Goal: Task Accomplishment & Management: Complete application form

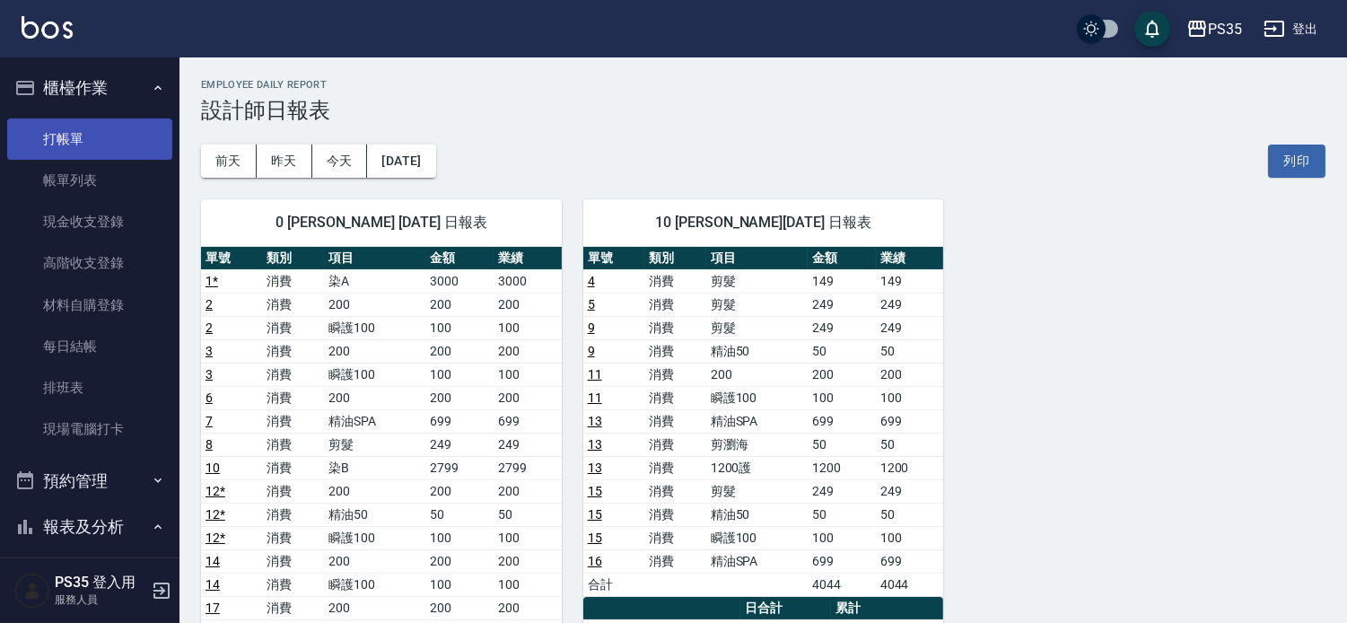
click at [55, 139] on link "打帳單" at bounding box center [89, 138] width 165 height 41
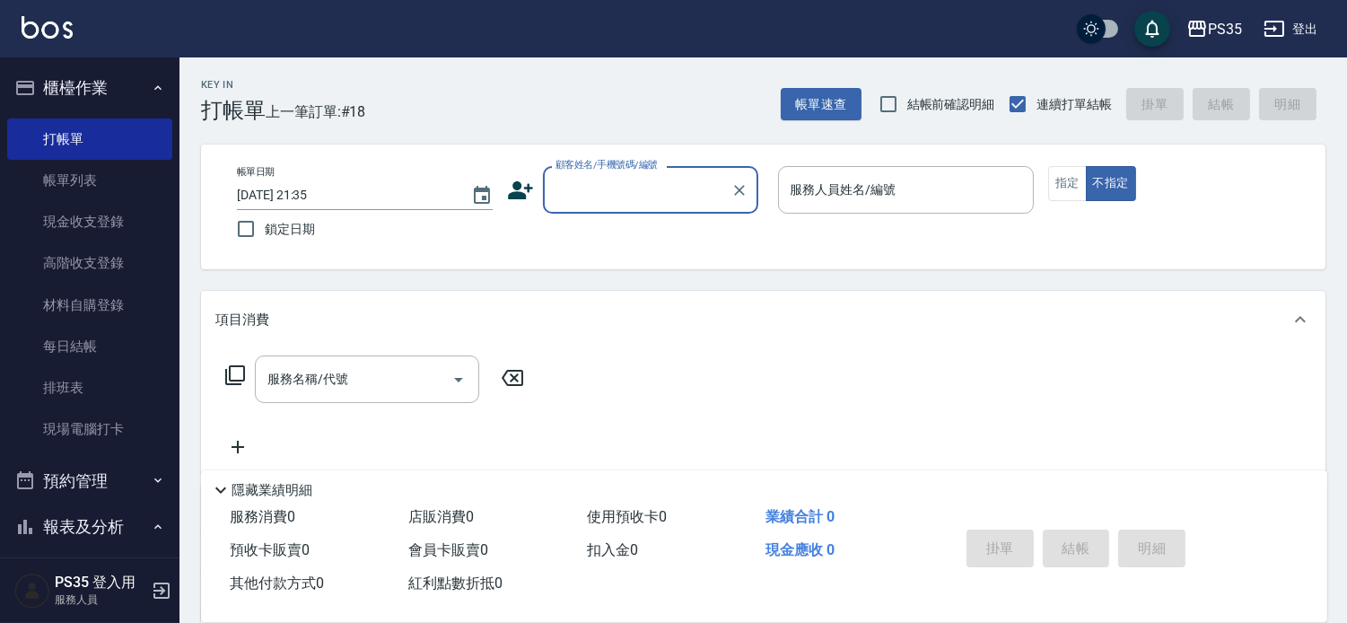
click at [601, 182] on input "顧客姓名/手機號碼/編號" at bounding box center [637, 189] width 172 height 31
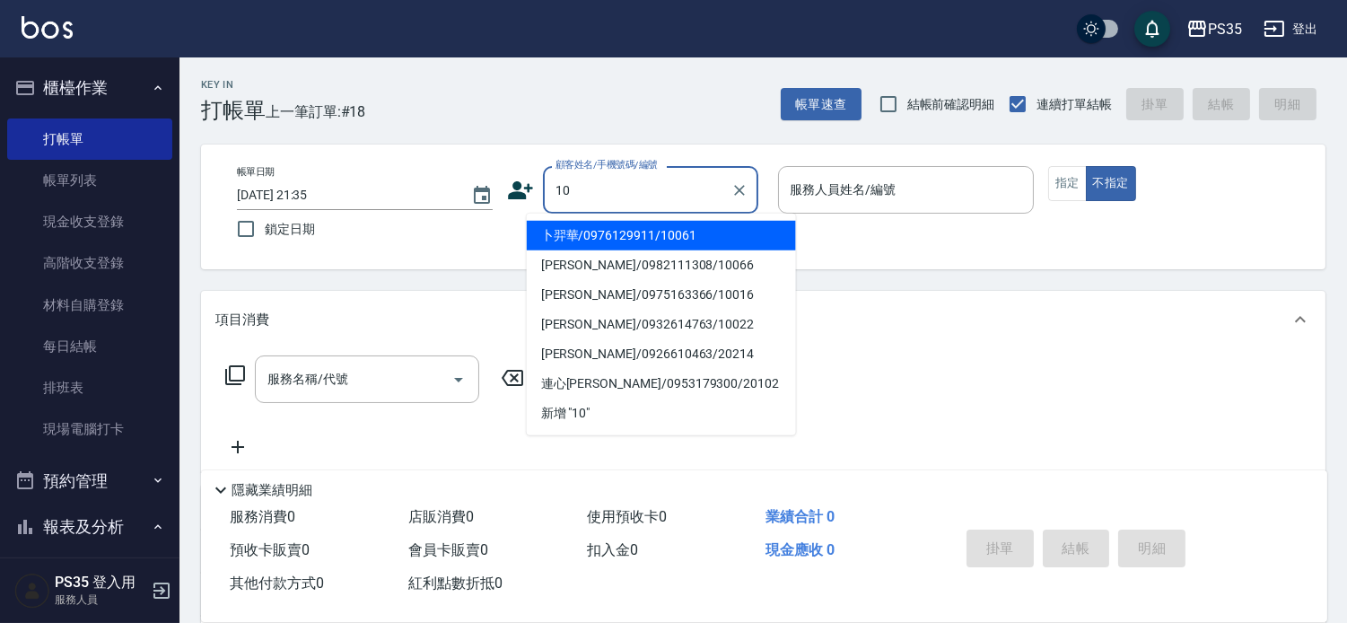
type input "卜羿華/0976129911/10061"
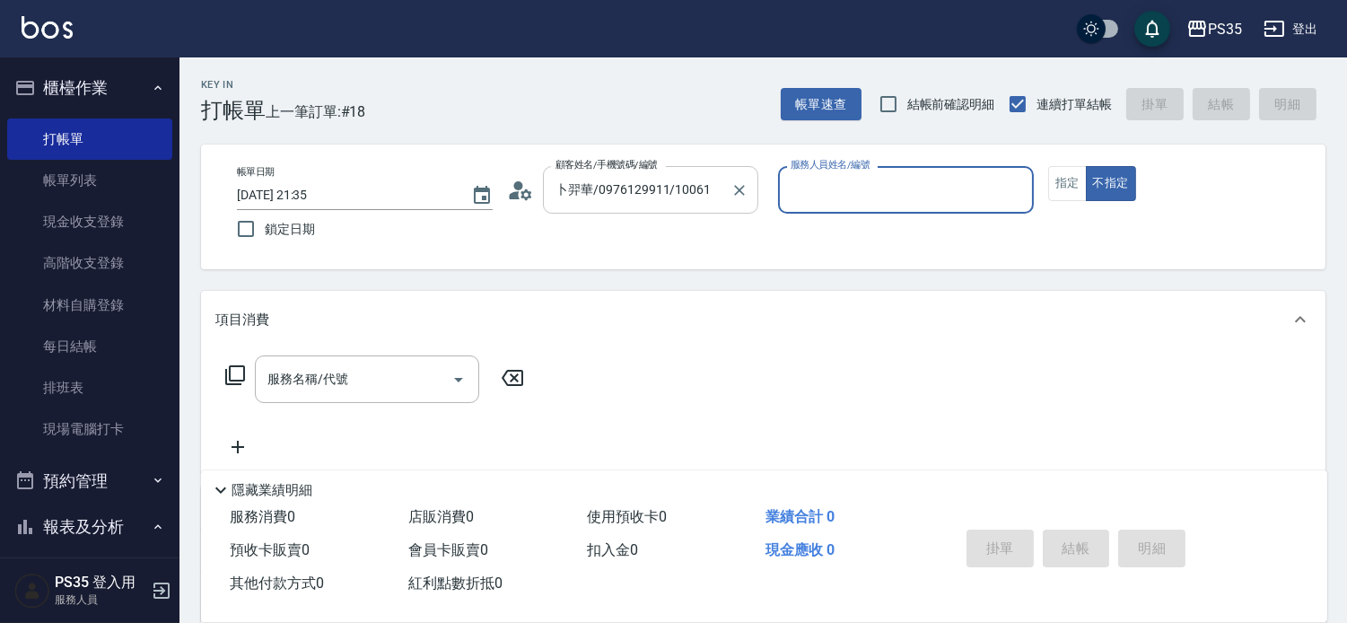
type input "盧淑媛-10"
drag, startPoint x: 774, startPoint y: 187, endPoint x: 746, endPoint y: 201, distance: 31.3
click at [745, 187] on icon "Clear" at bounding box center [739, 190] width 11 height 11
type input "無名字/0/null"
click at [346, 395] on input "服務名稱/代號" at bounding box center [353, 378] width 181 height 31
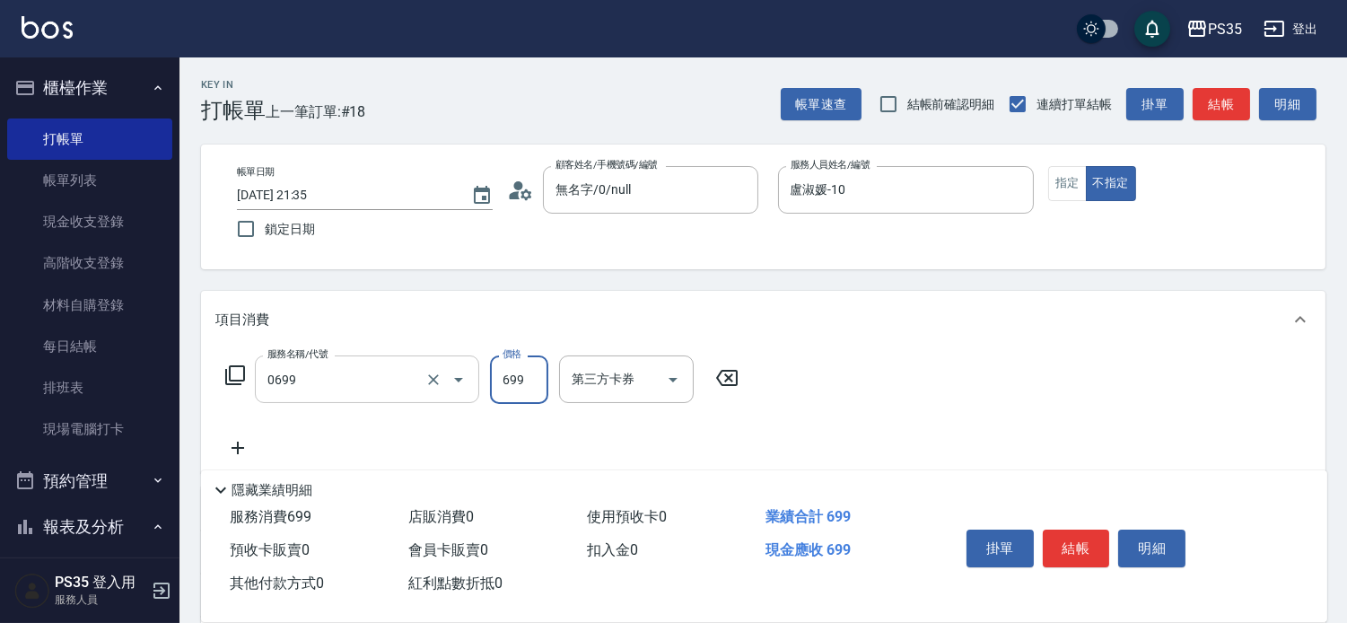
type input "精油SPA(0699)"
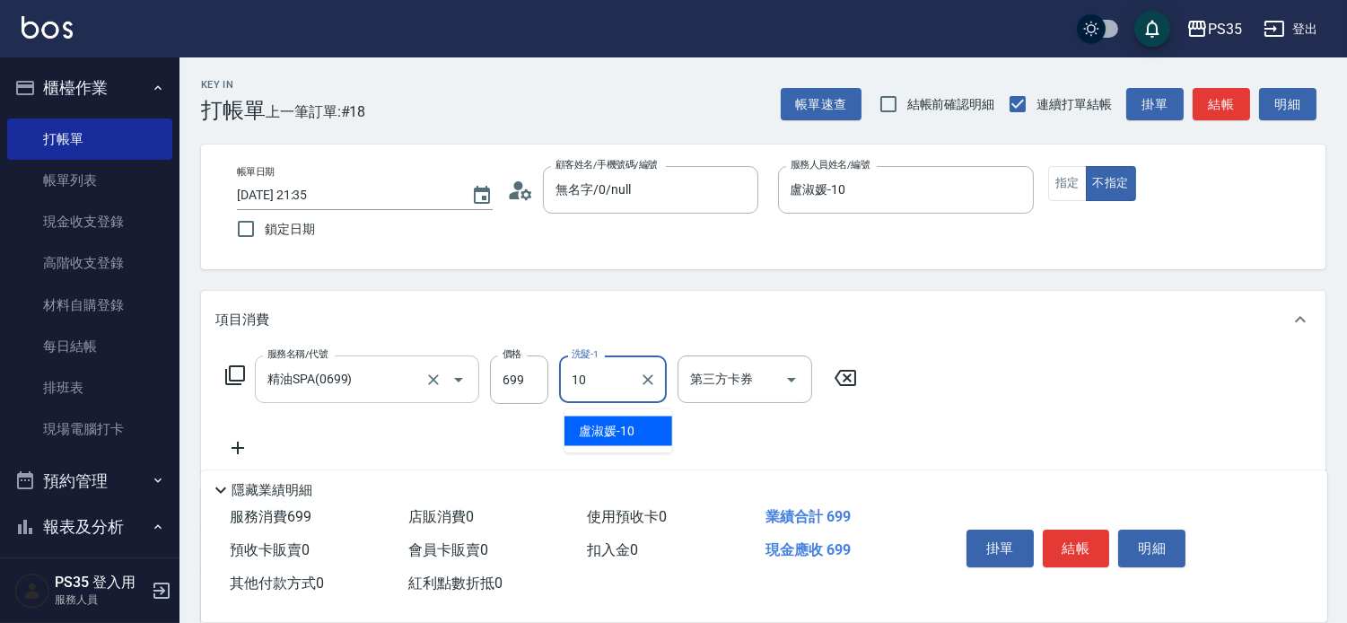
type input "盧淑媛-10"
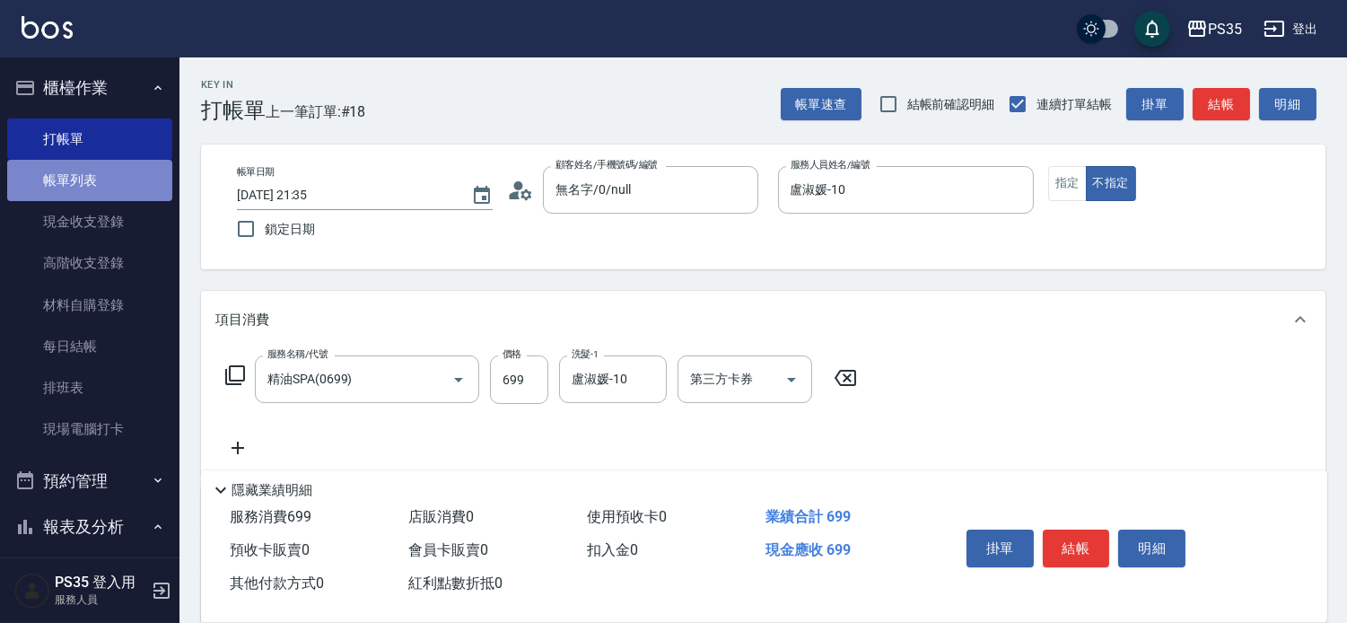
click at [101, 171] on link "帳單列表" at bounding box center [89, 180] width 165 height 41
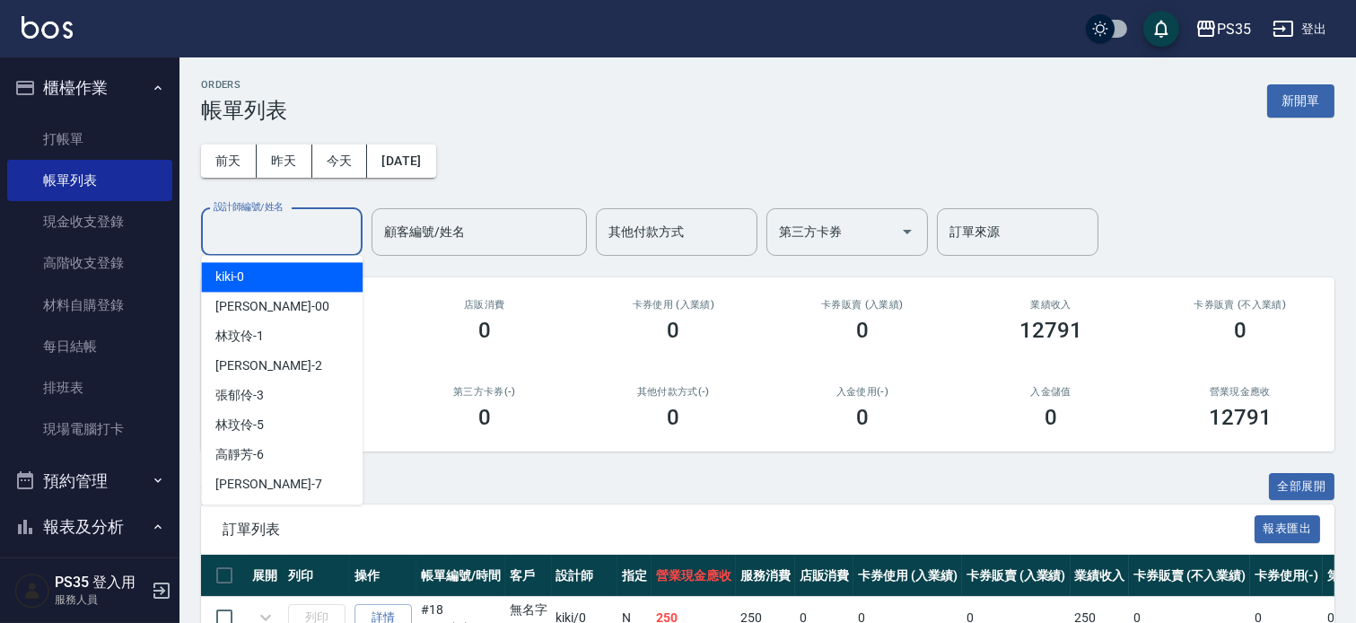
click at [319, 232] on input "設計師編號/姓名" at bounding box center [281, 231] width 145 height 31
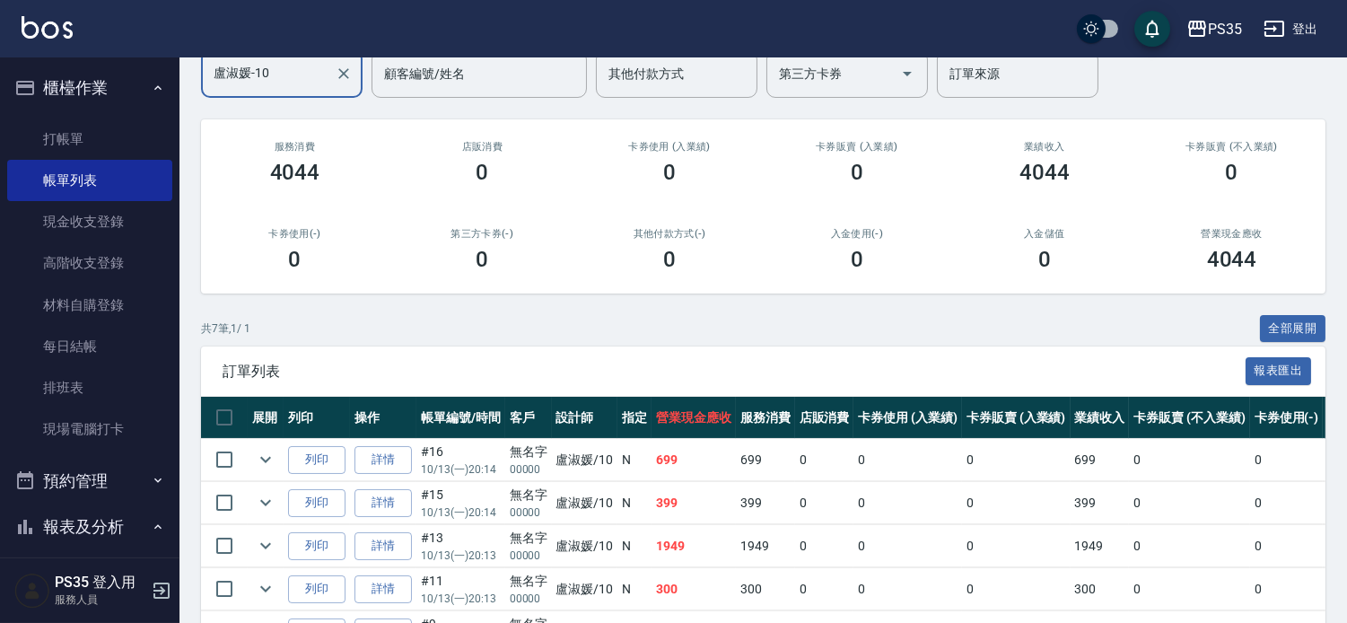
scroll to position [398, 0]
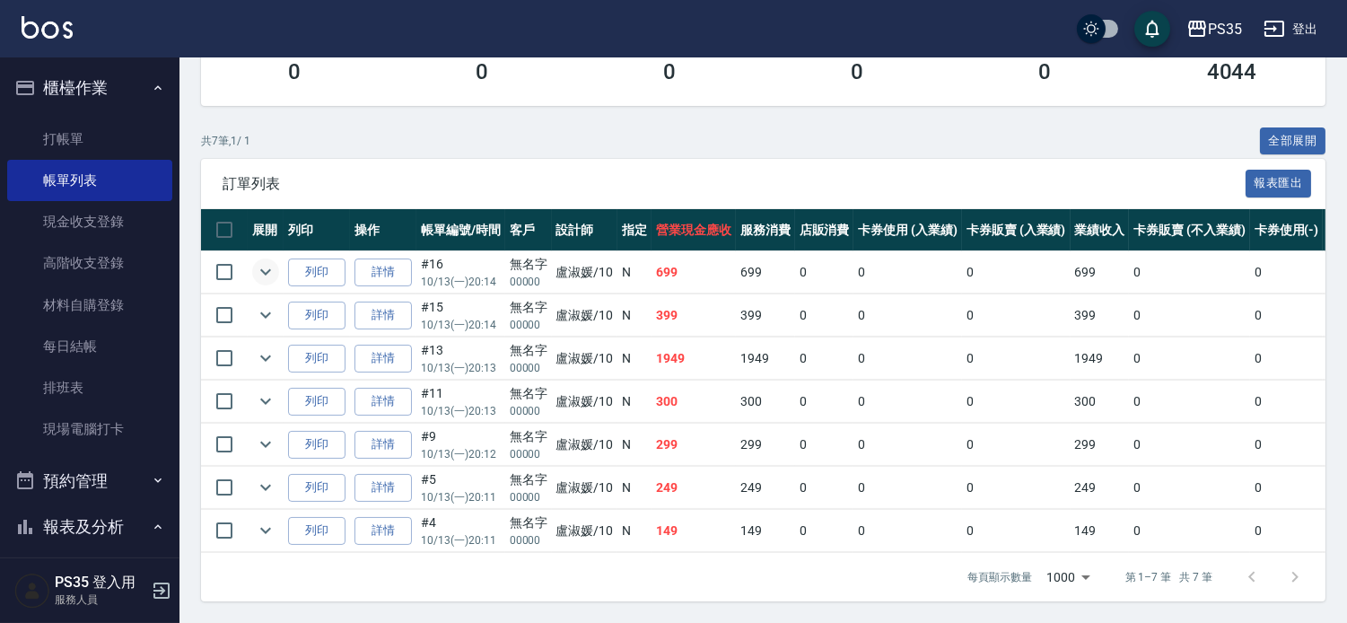
type input "盧淑媛-10"
click at [275, 261] on icon "expand row" at bounding box center [266, 272] width 22 height 22
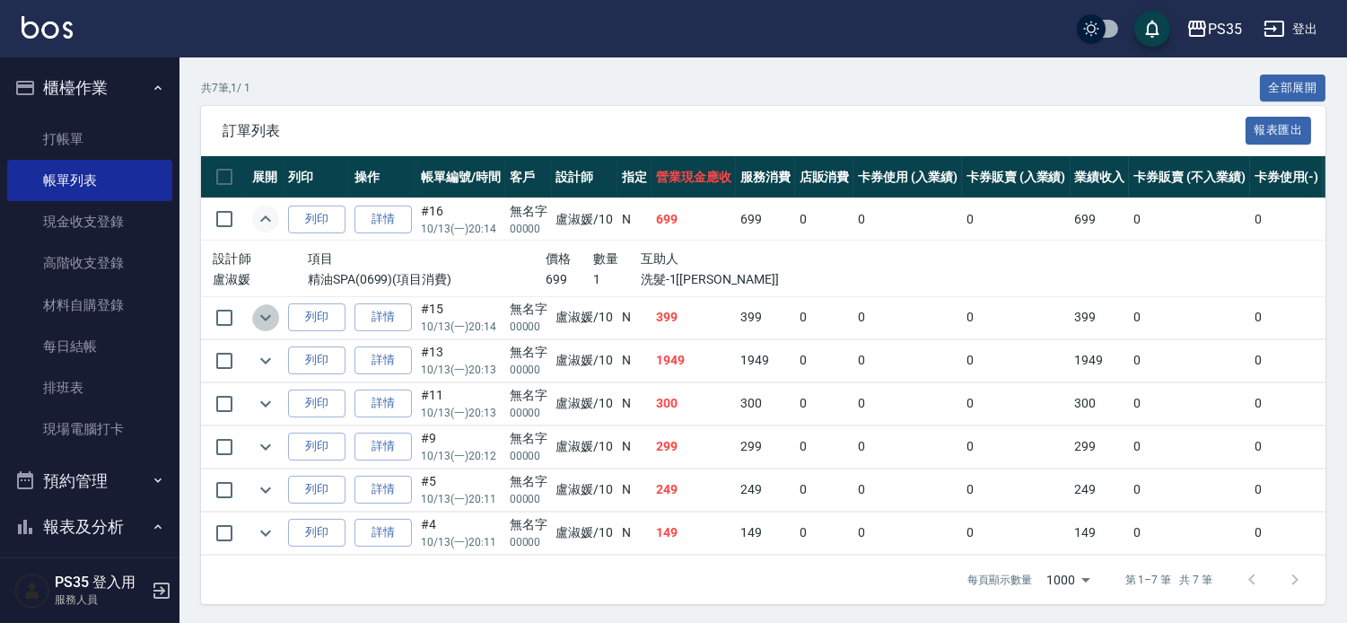
click at [271, 320] on icon "expand row" at bounding box center [265, 317] width 11 height 6
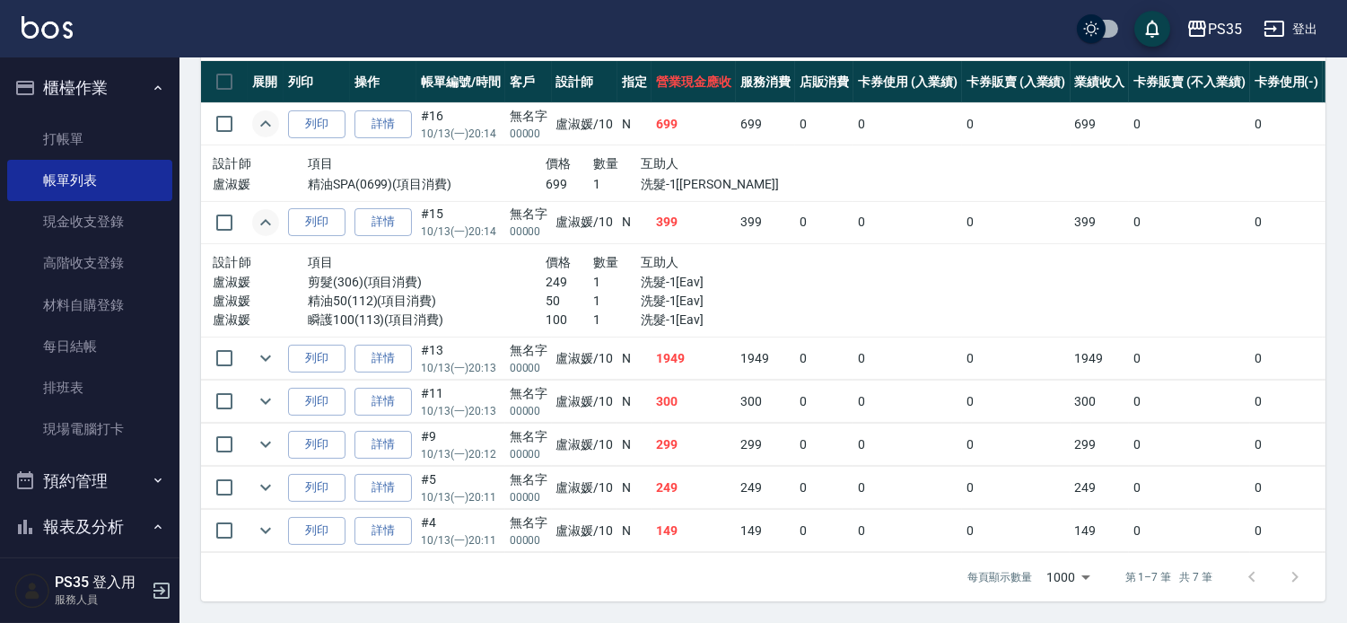
scroll to position [569, 0]
click at [266, 390] on icon "expand row" at bounding box center [266, 401] width 22 height 22
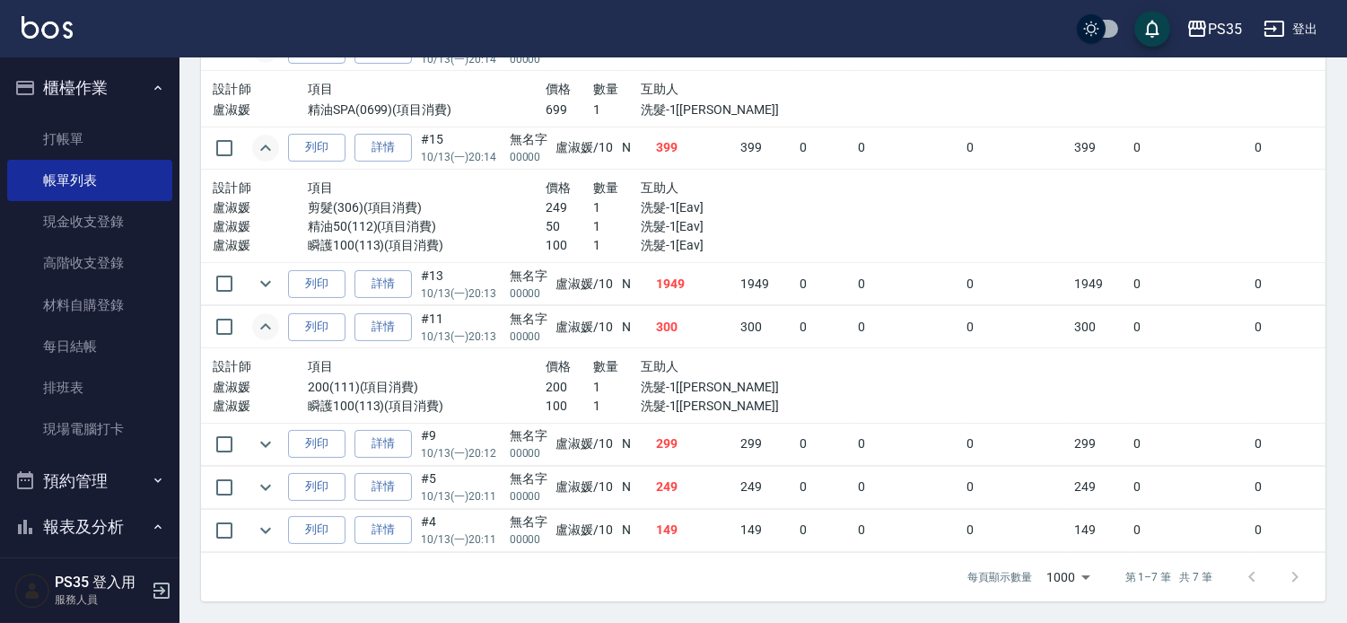
scroll to position [643, 0]
click at [269, 441] on icon "expand row" at bounding box center [265, 444] width 11 height 6
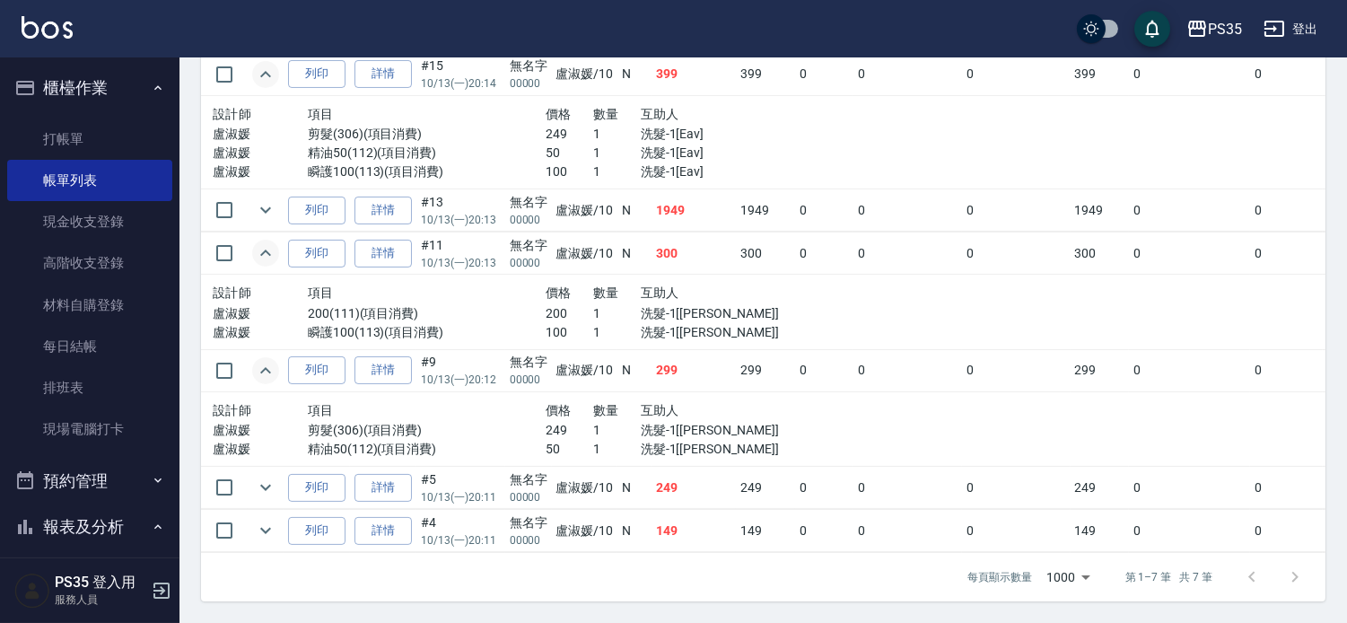
scroll to position [716, 0]
click at [274, 477] on icon "expand row" at bounding box center [266, 488] width 22 height 22
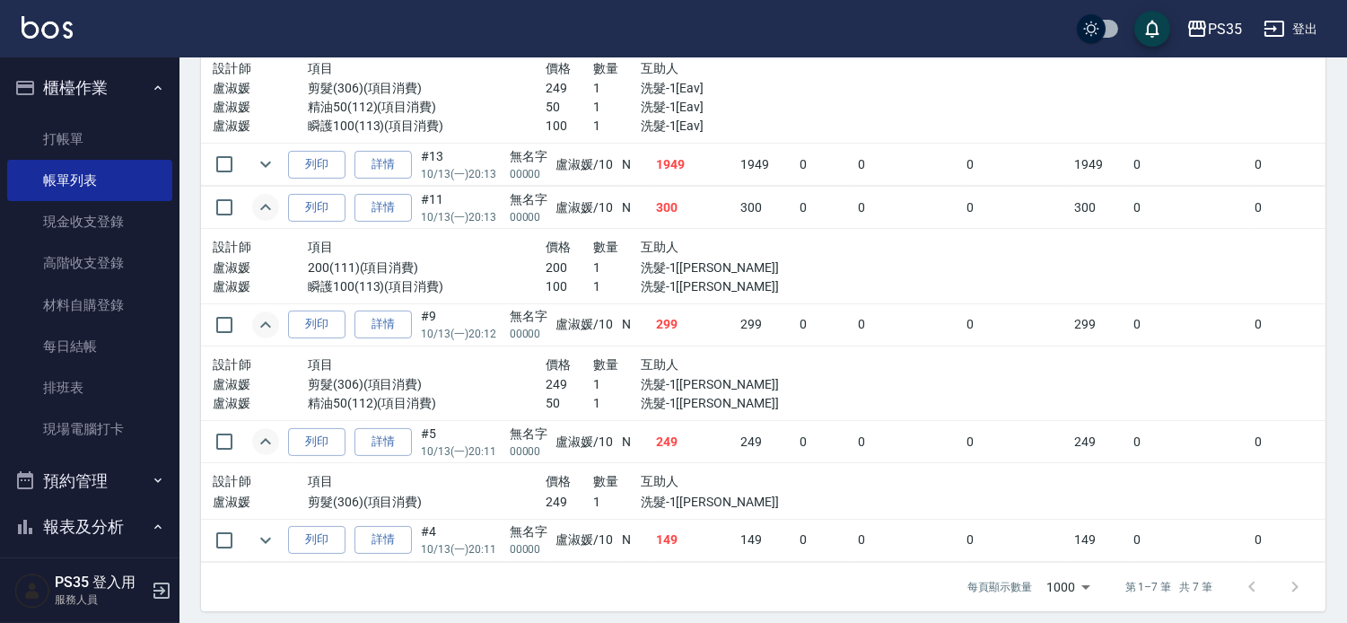
scroll to position [573, 0]
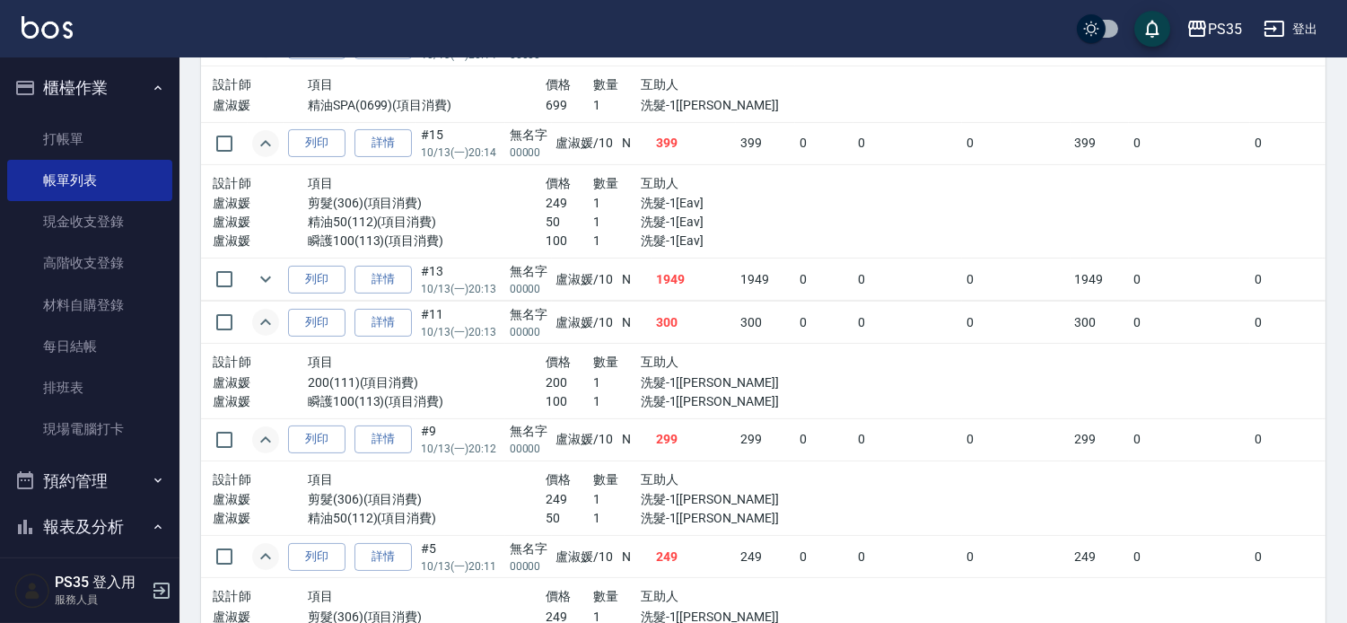
click at [276, 333] on icon "expand row" at bounding box center [266, 322] width 22 height 22
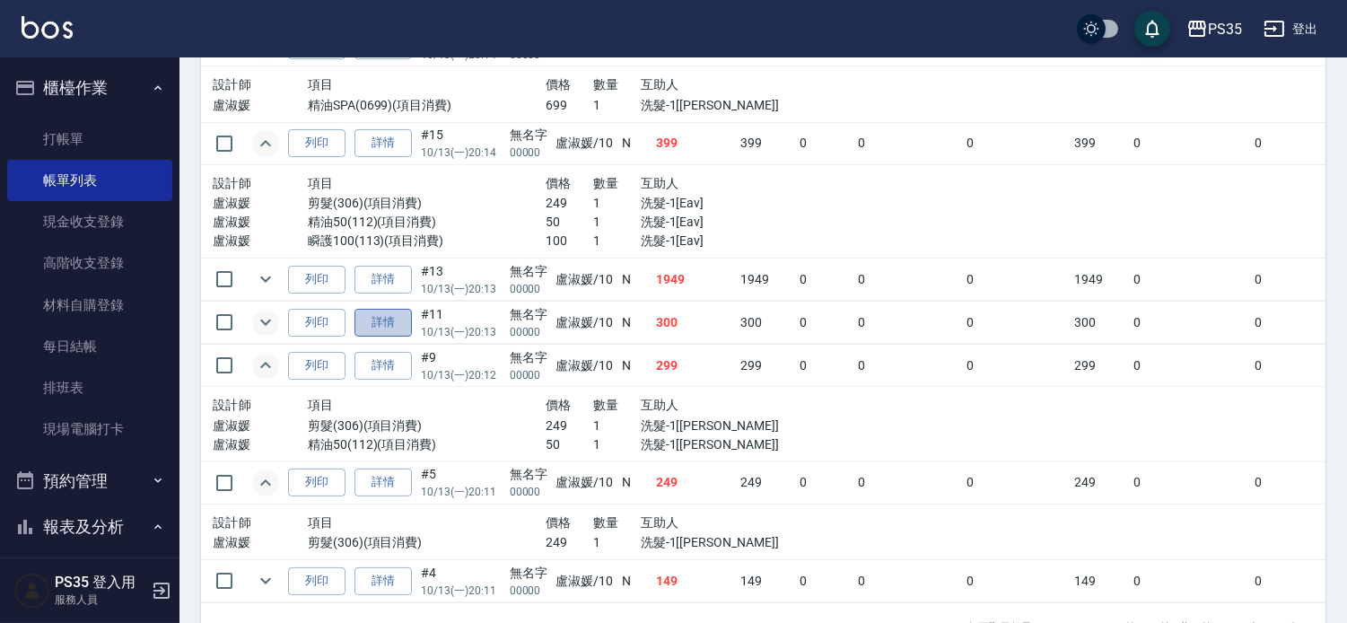
click at [387, 337] on link "詳情" at bounding box center [382, 323] width 57 height 28
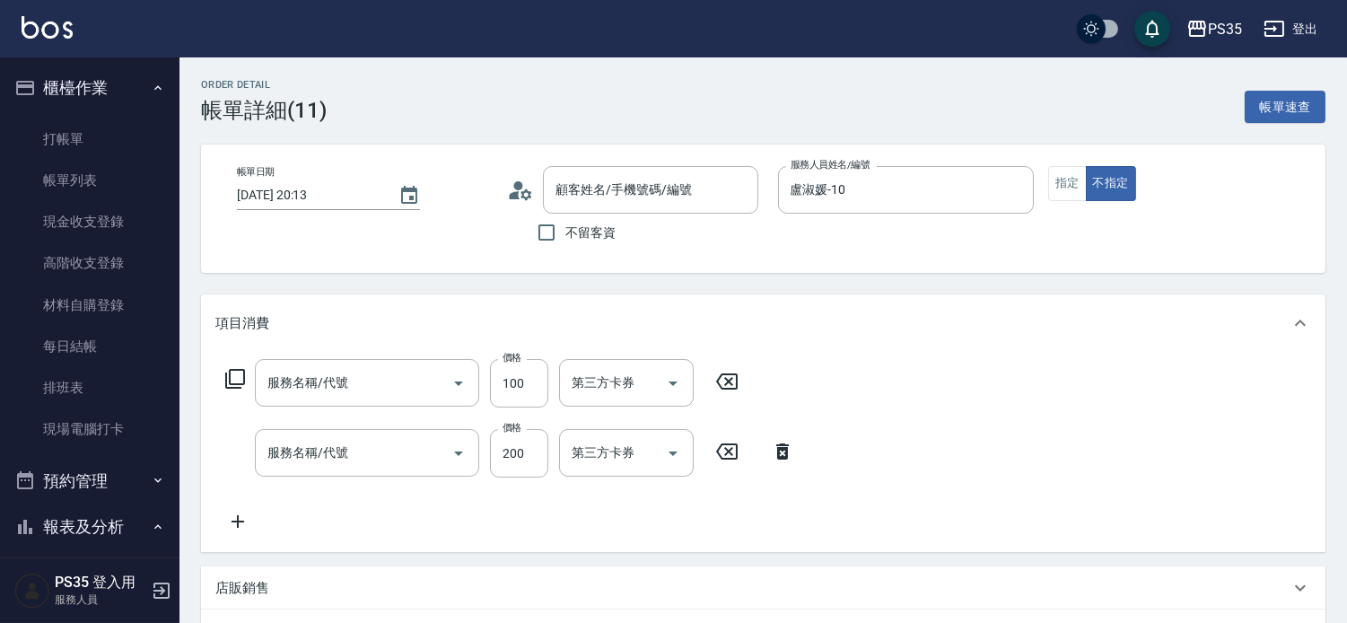
type input "[DATE] 20:13"
type input "盧淑媛-10"
type input "無名字/00000/null"
type input "瞬護100(113)"
type input "200(111)"
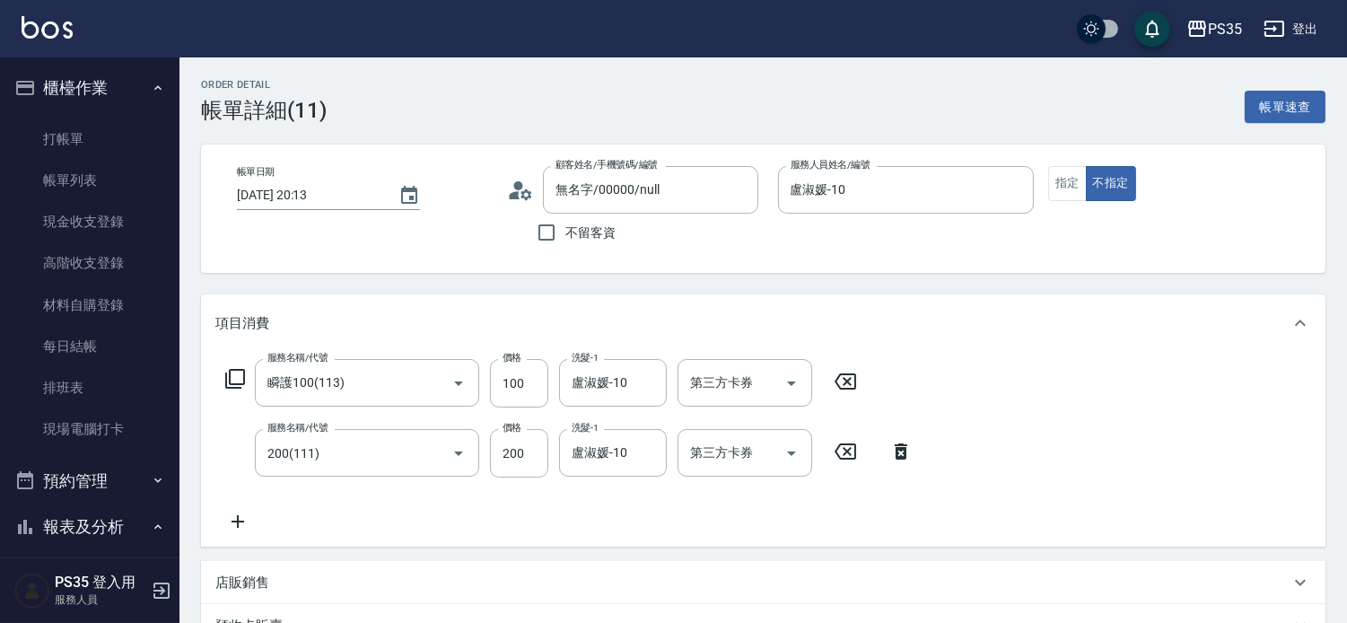
drag, startPoint x: 897, startPoint y: 455, endPoint x: 896, endPoint y: 442, distance: 12.7
click at [897, 454] on icon at bounding box center [901, 451] width 13 height 16
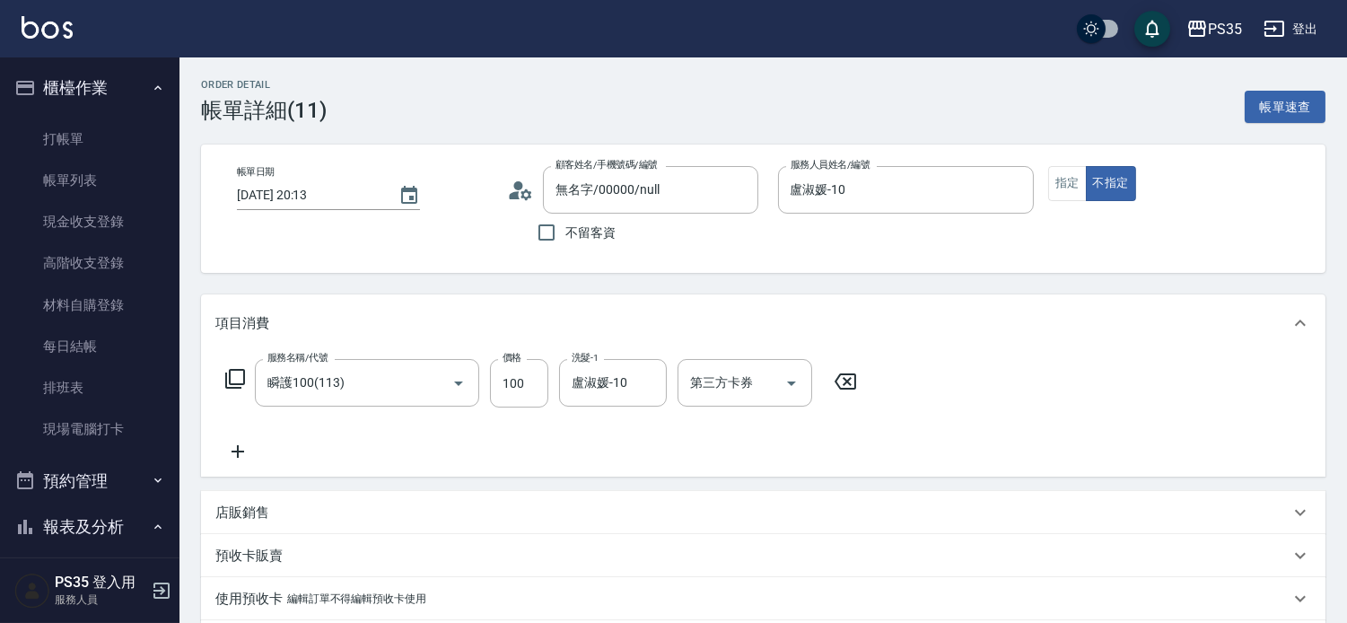
drag, startPoint x: 858, startPoint y: 388, endPoint x: 721, endPoint y: 390, distance: 137.3
click at [857, 387] on icon at bounding box center [845, 382] width 45 height 22
click at [339, 393] on div "服務名稱/代號 服務名稱/代號" at bounding box center [367, 383] width 224 height 48
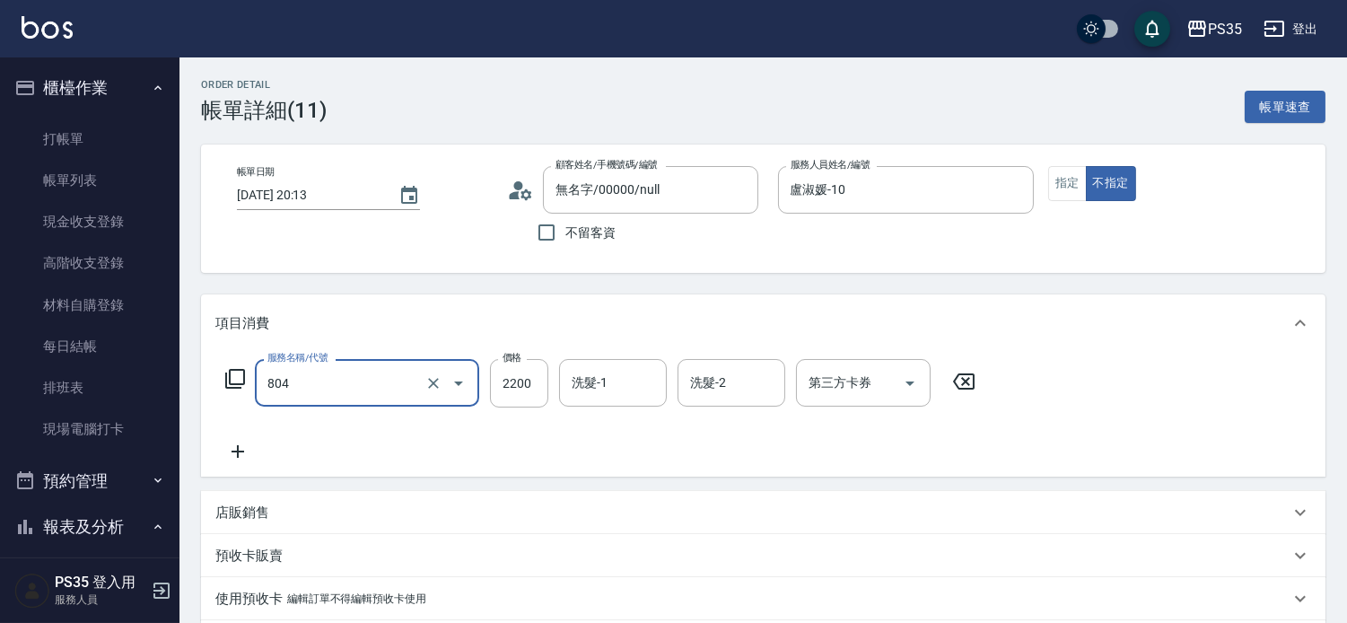
type input "燙B(804)"
type input "2588"
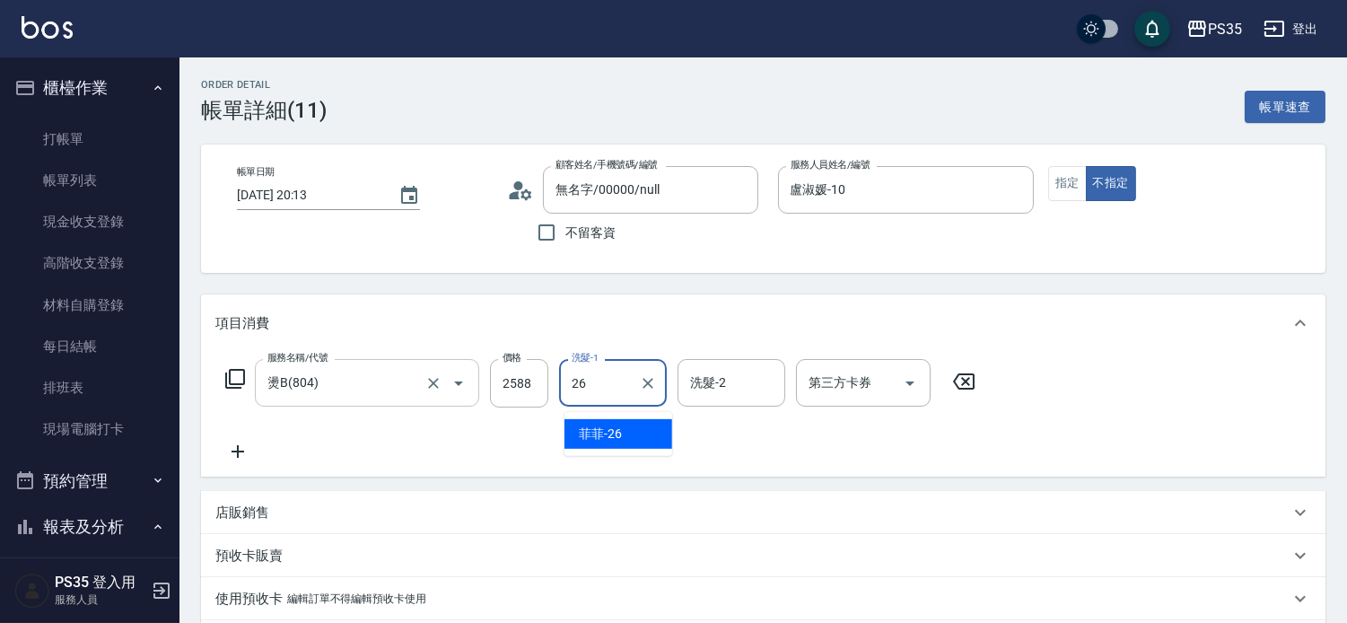
type input "菲菲-26"
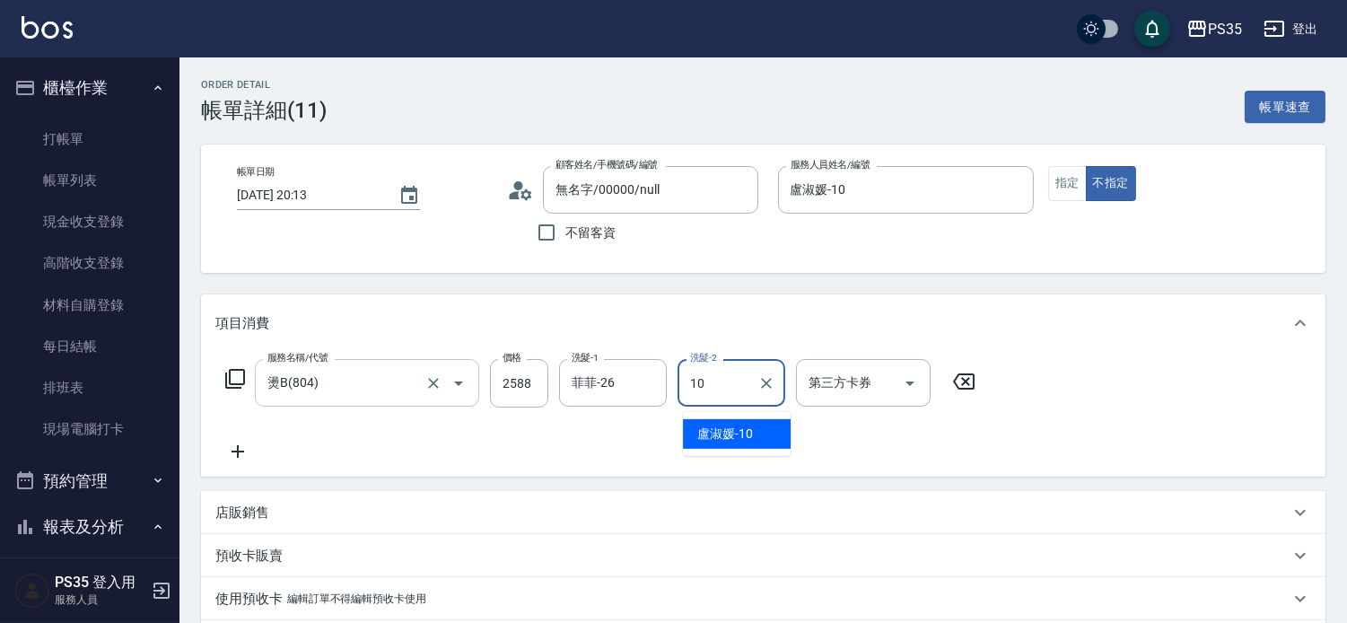
type input "盧淑媛-10"
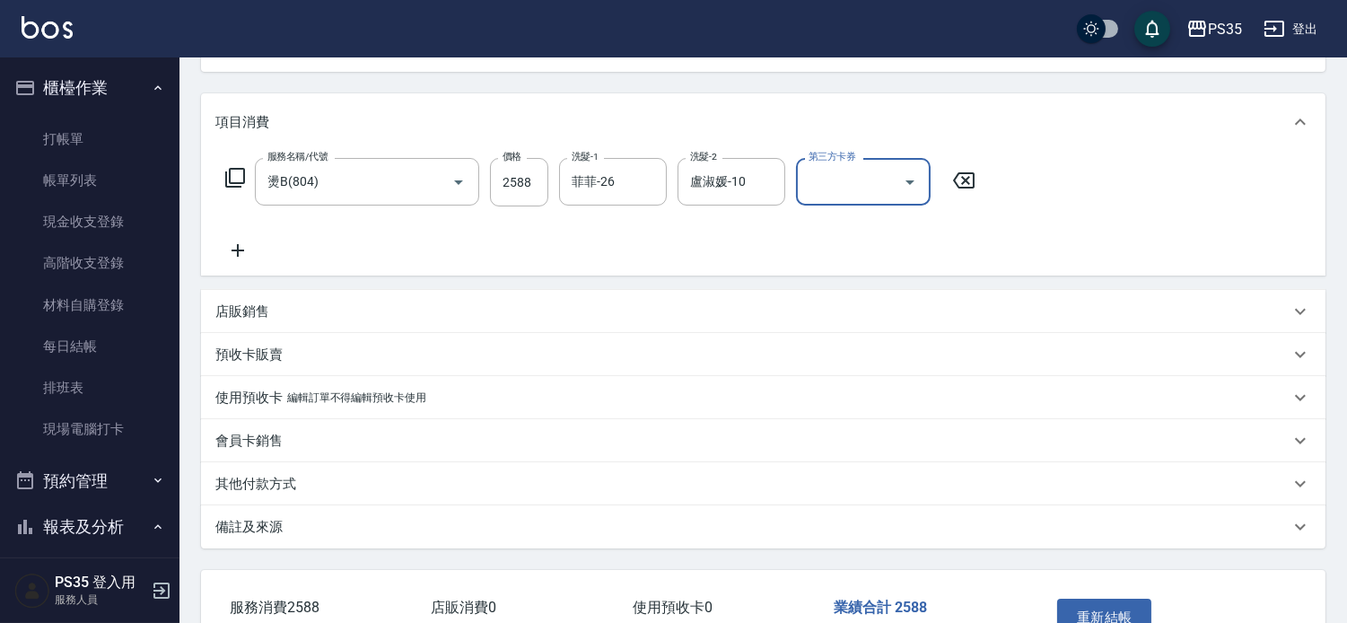
scroll to position [344, 0]
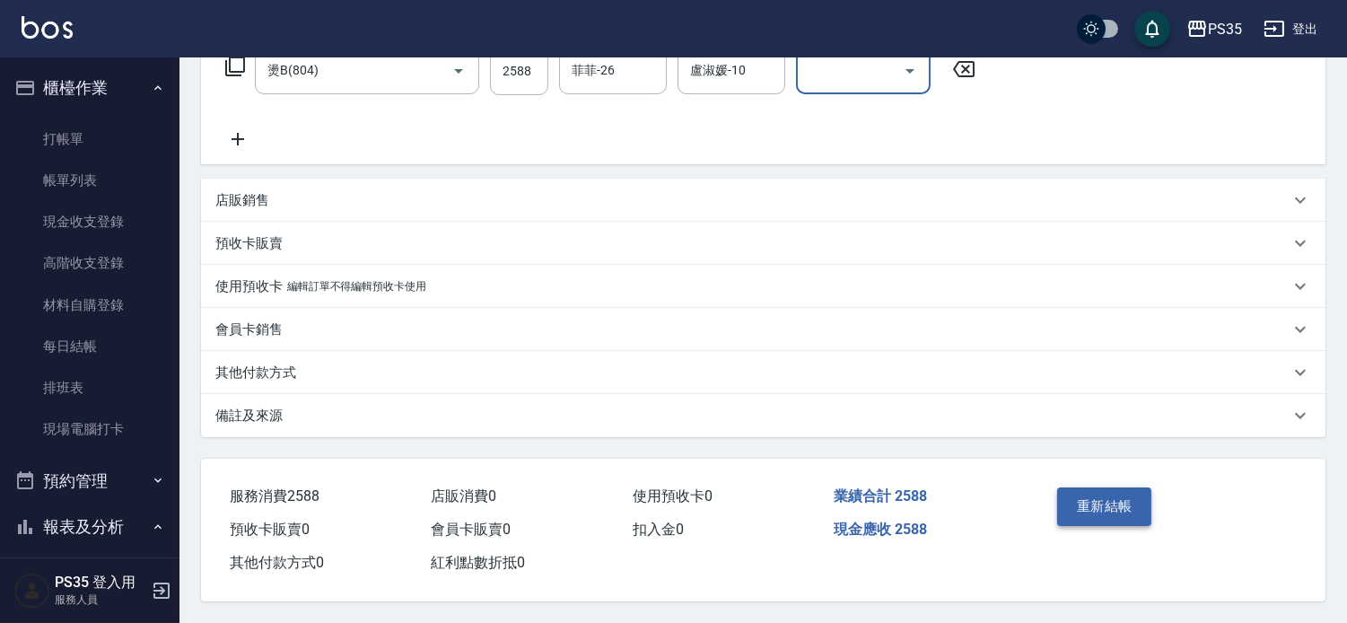
click at [1107, 494] on button "重新結帳" at bounding box center [1104, 506] width 95 height 38
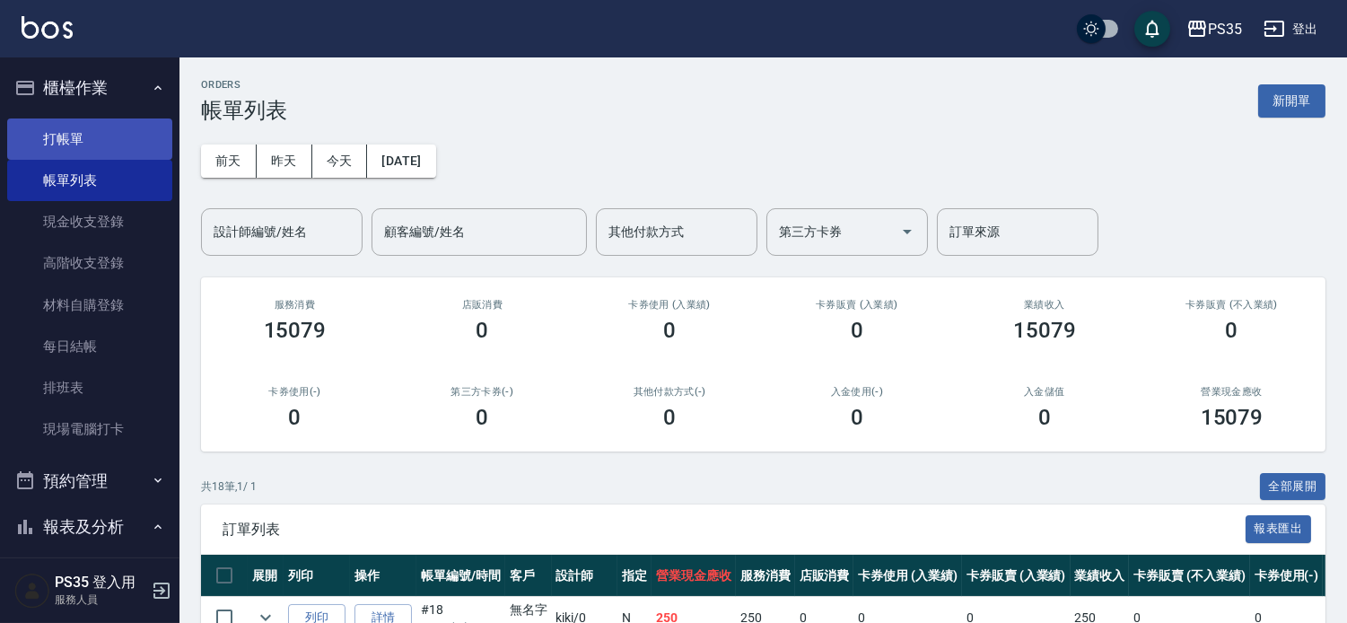
click at [54, 150] on link "打帳單" at bounding box center [89, 138] width 165 height 41
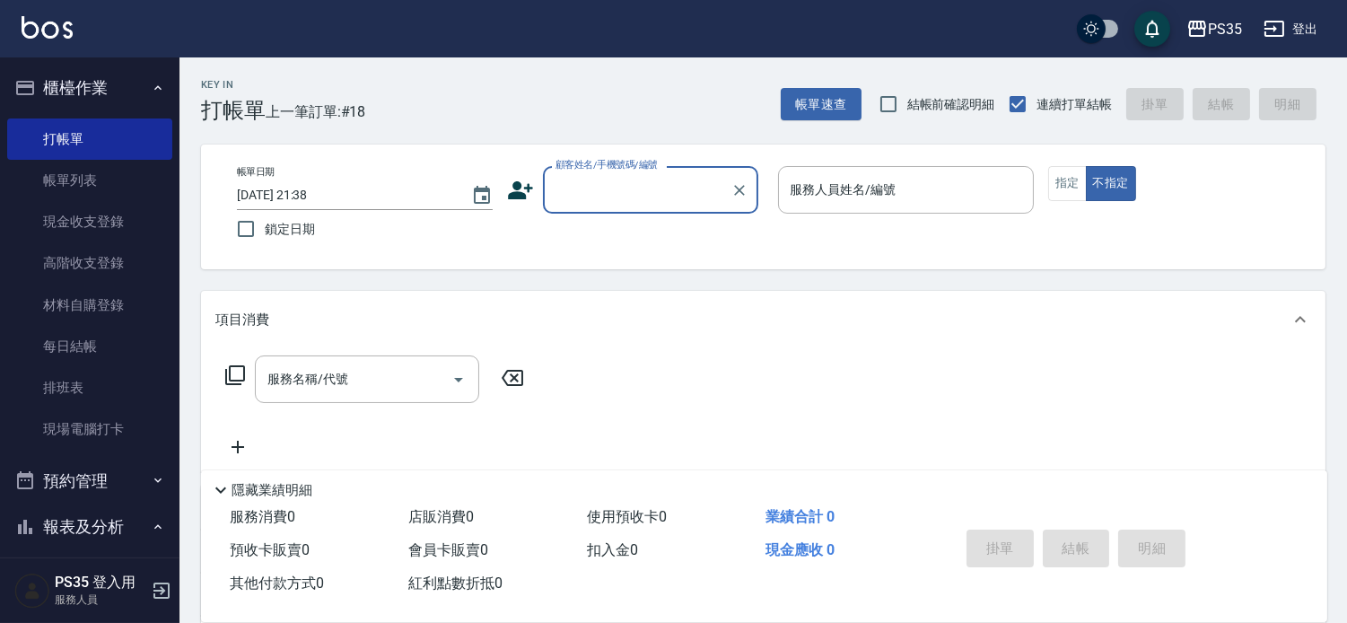
click at [705, 196] on input "顧客姓名/手機號碼/編號" at bounding box center [637, 189] width 172 height 31
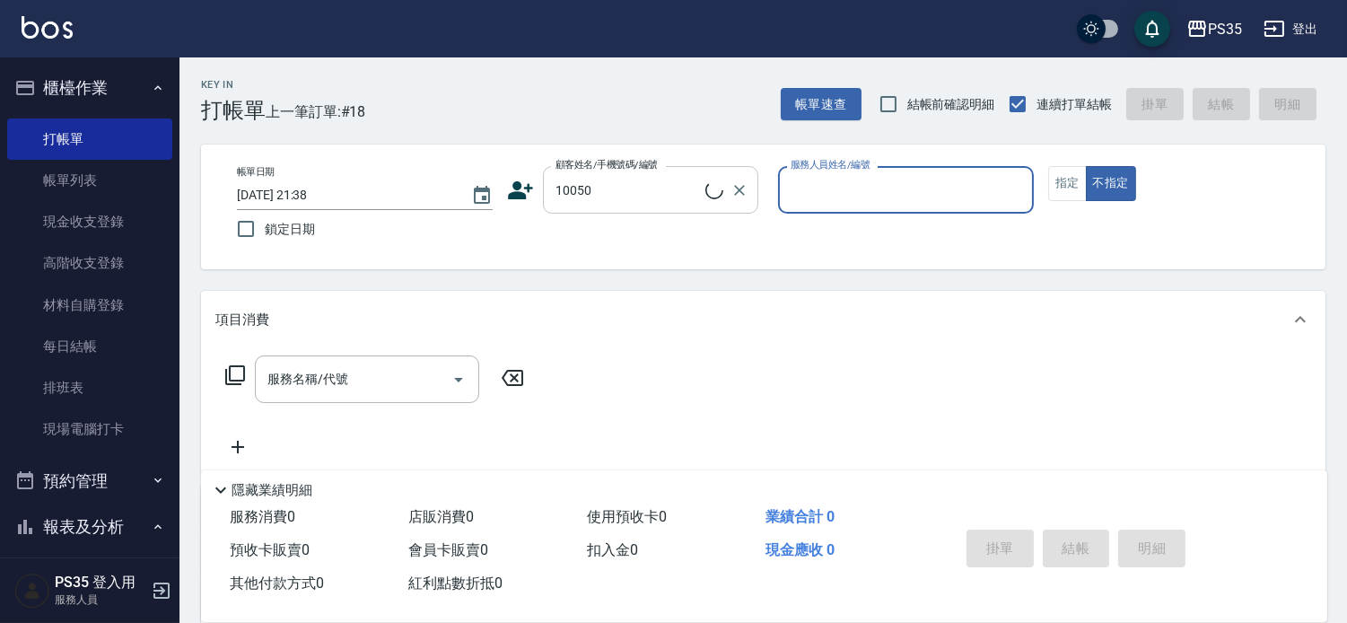
type input "[PERSON_NAME]/0988723084/10050"
type input "盧淑媛-10"
click at [1073, 190] on button "指定" at bounding box center [1067, 183] width 39 height 35
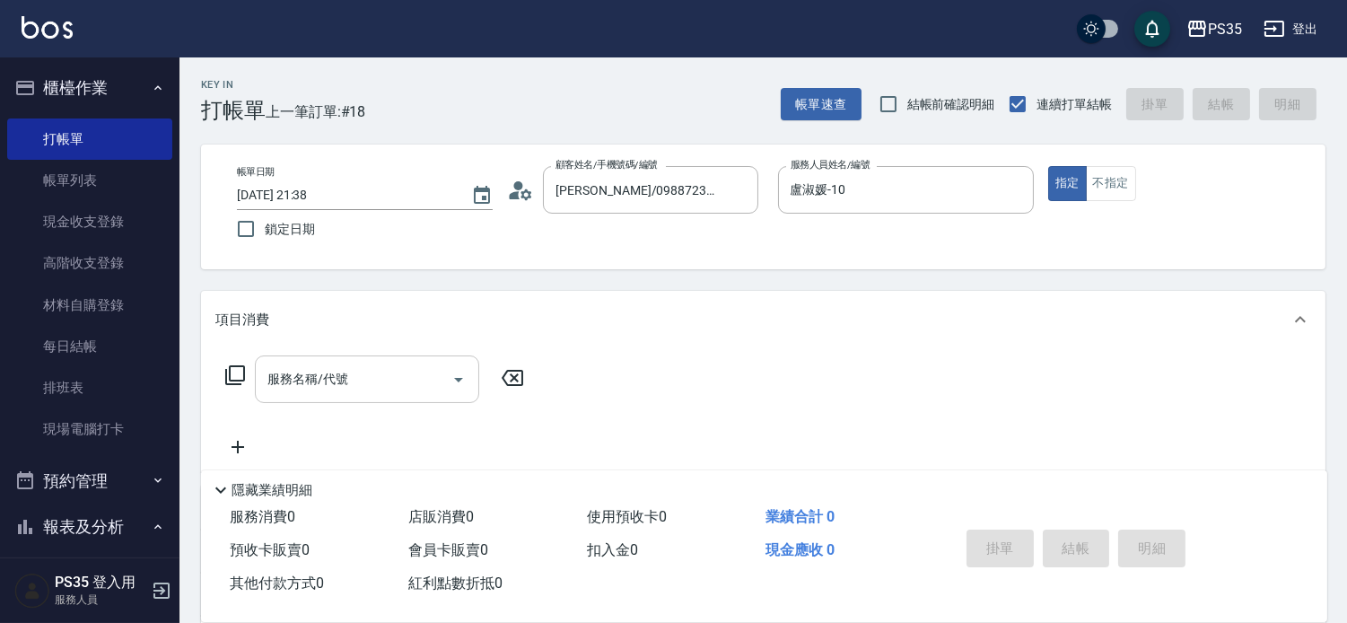
click at [377, 379] on input "服務名稱/代號" at bounding box center [353, 378] width 181 height 31
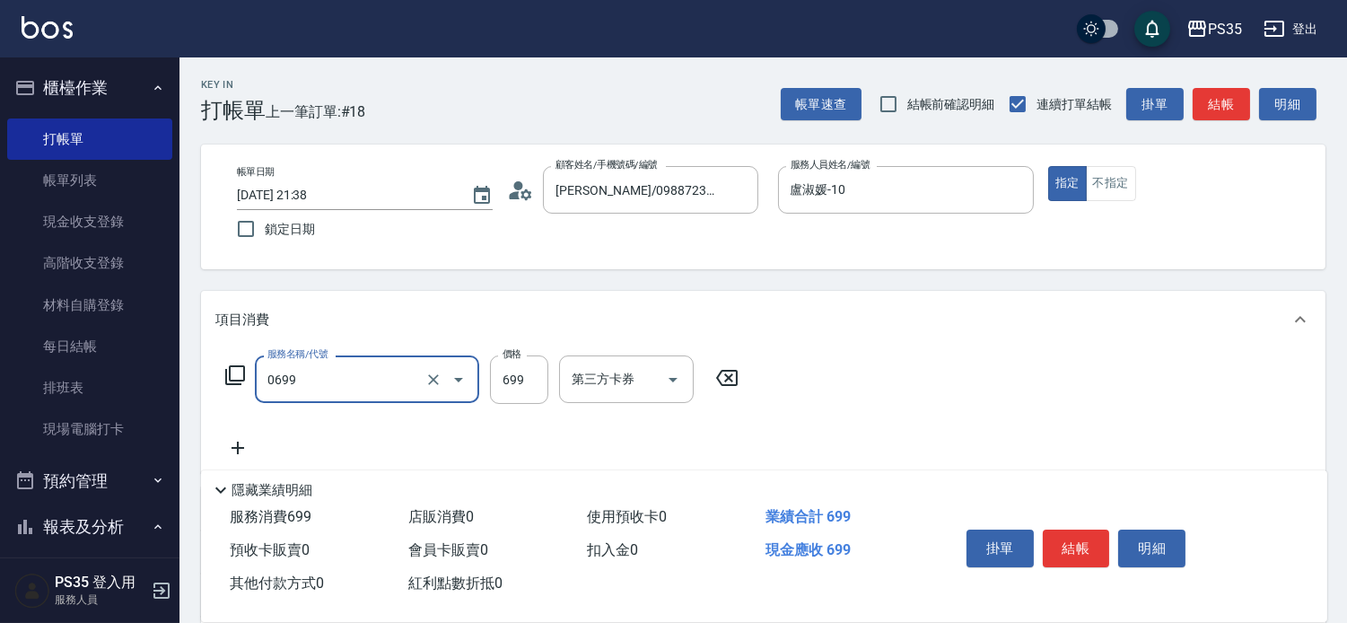
type input "精油SPA(0699)"
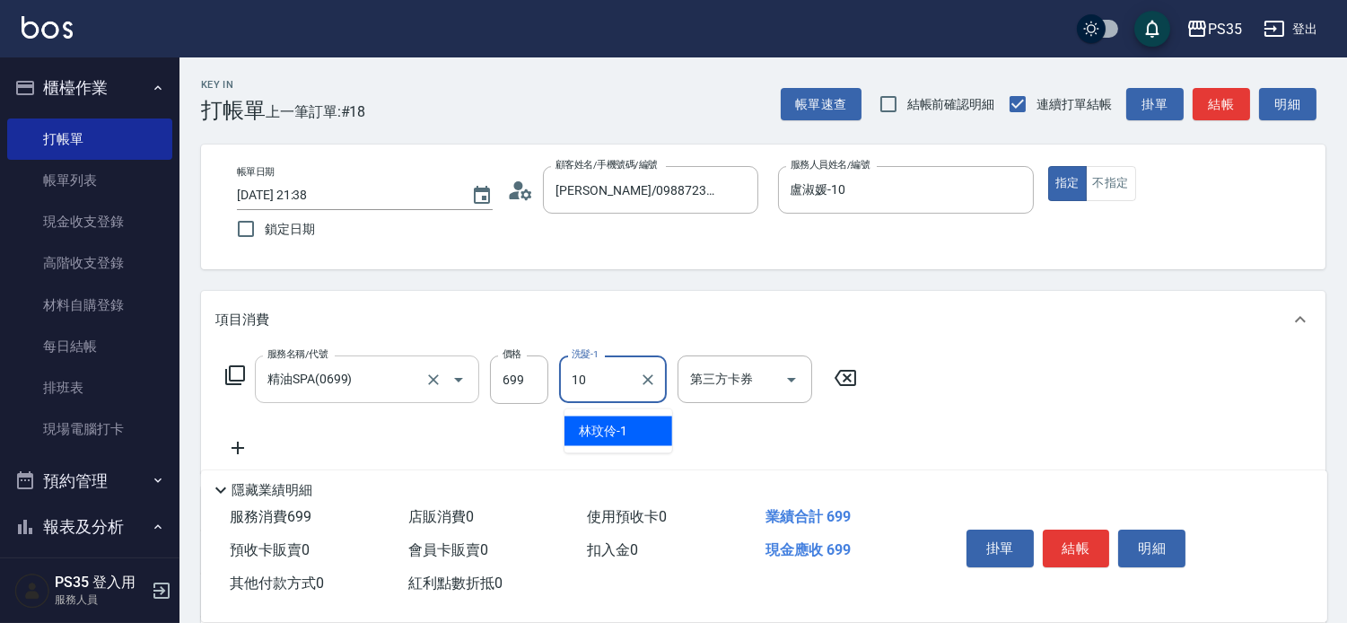
type input "盧淑媛-10"
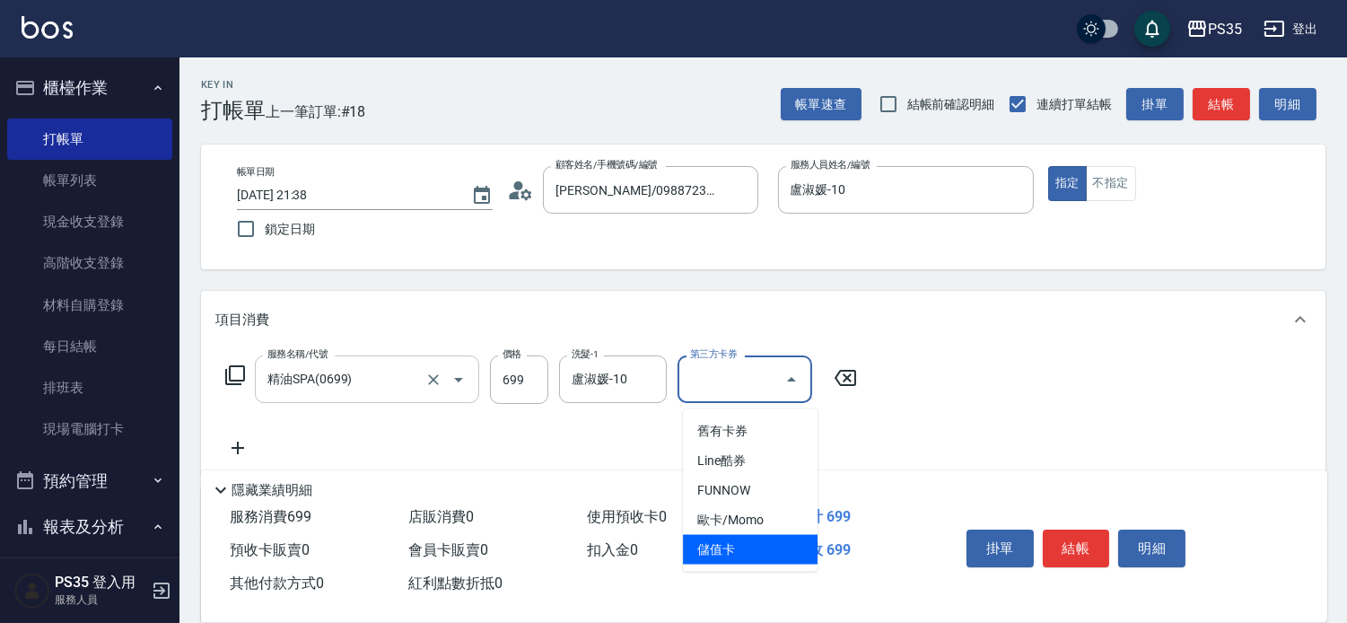
type input "儲值卡"
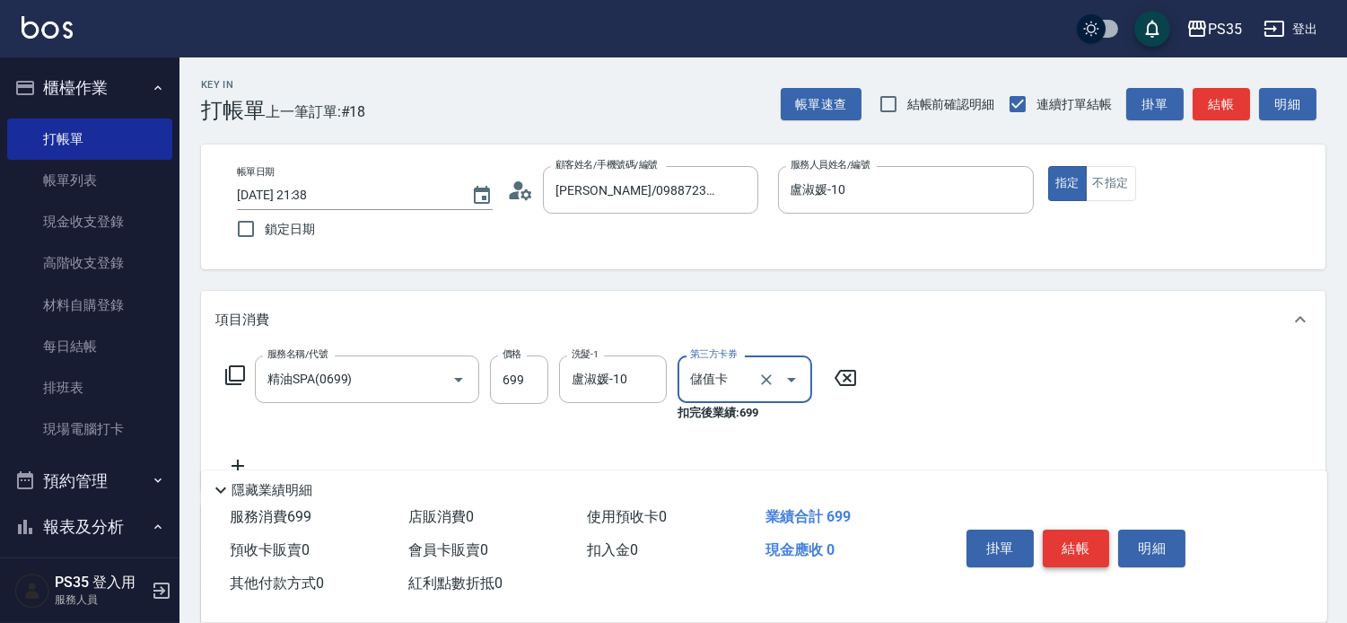
click at [1082, 531] on button "結帳" at bounding box center [1076, 548] width 67 height 38
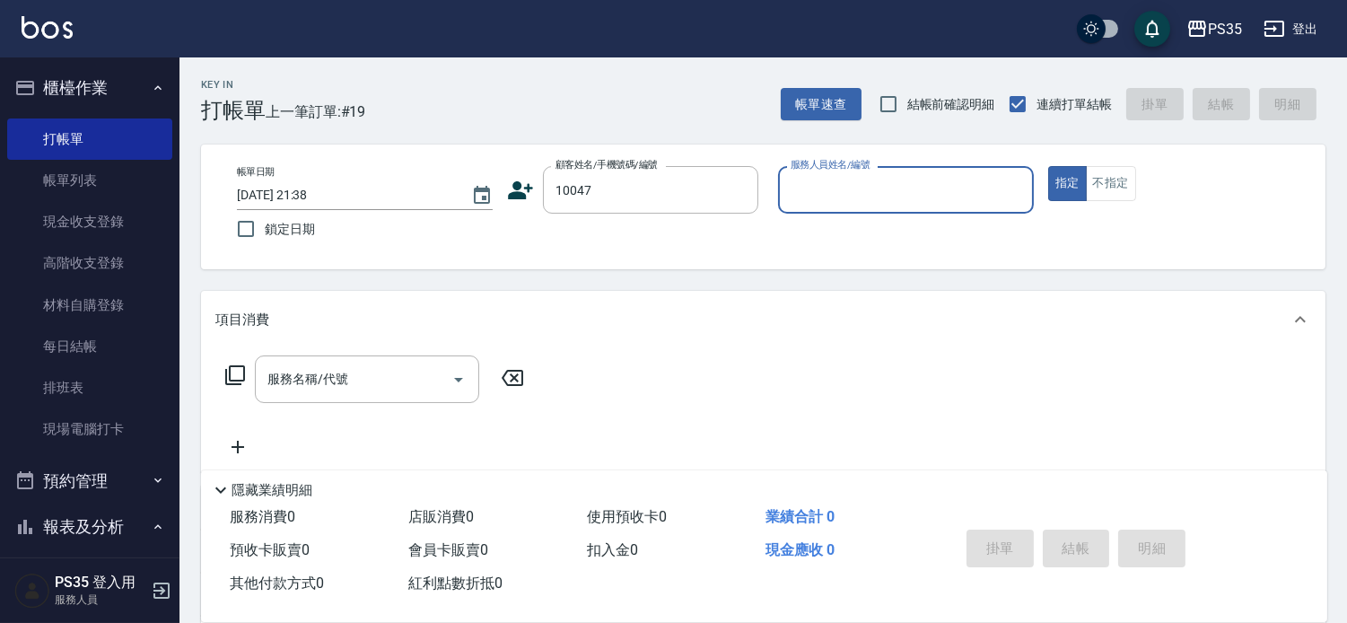
type input "[PERSON_NAME]/0955212369/10047"
type input "盧淑媛-10"
click at [1048, 166] on button "指定" at bounding box center [1067, 183] width 39 height 35
type button "true"
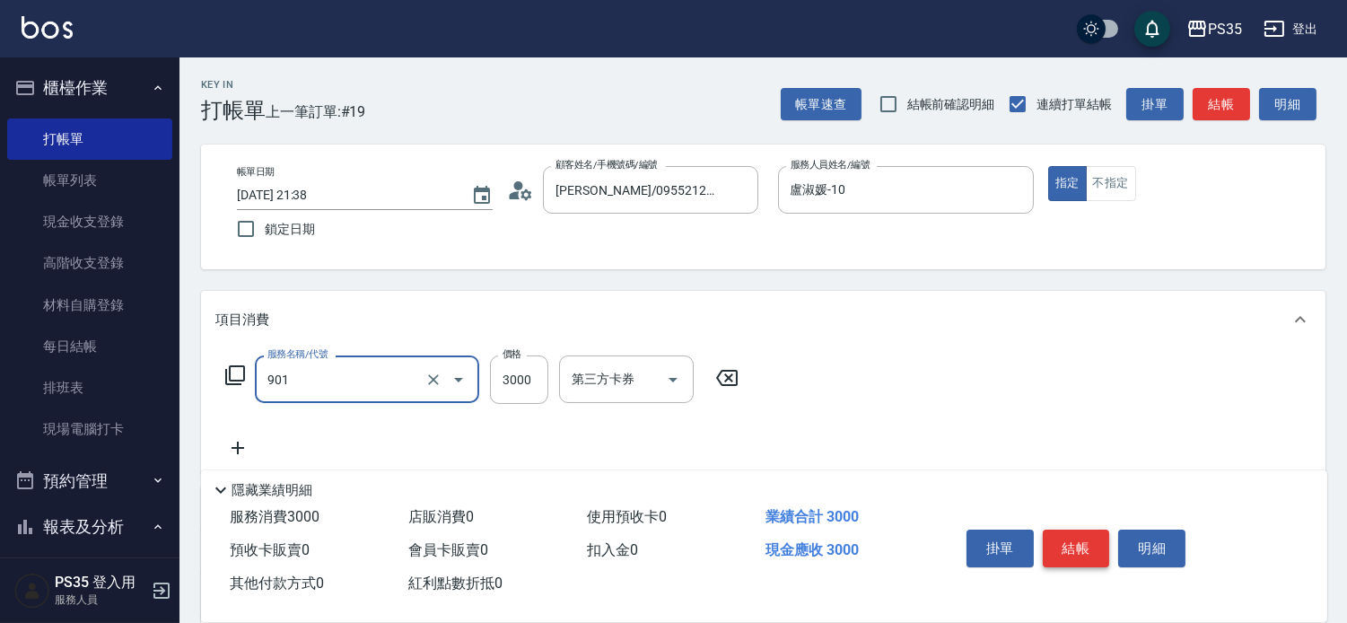
type input "儲值3000(901)"
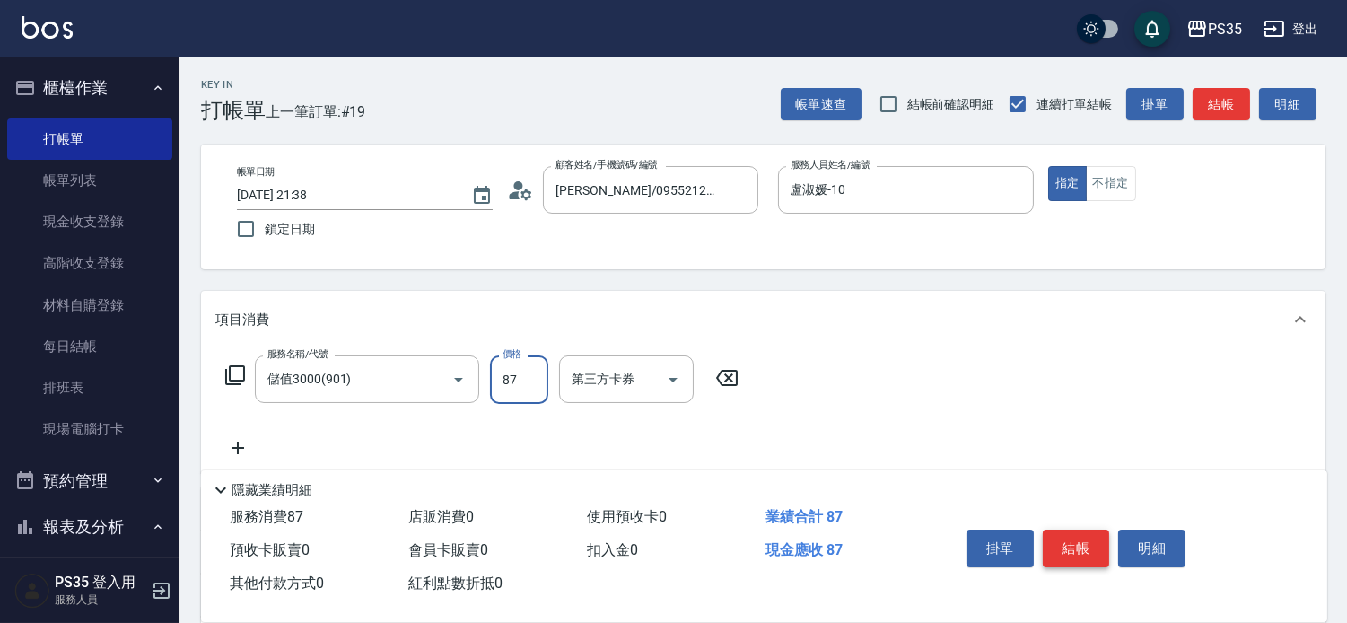
type input "87"
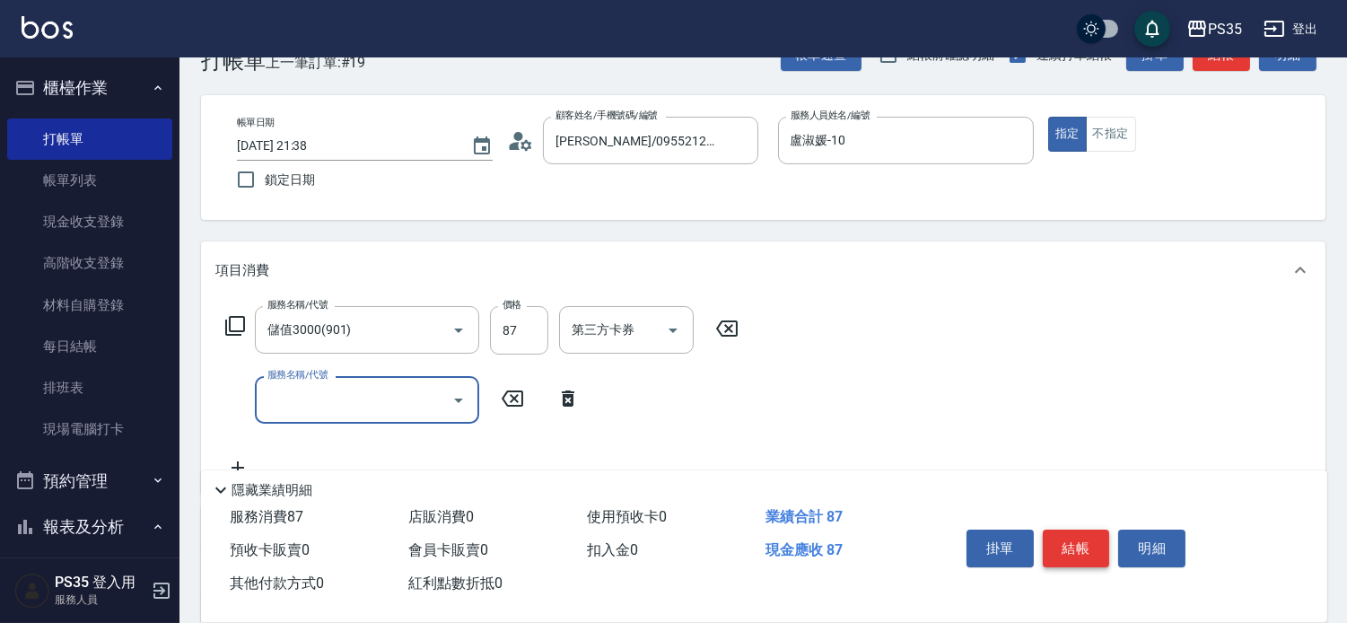
scroll to position [100, 0]
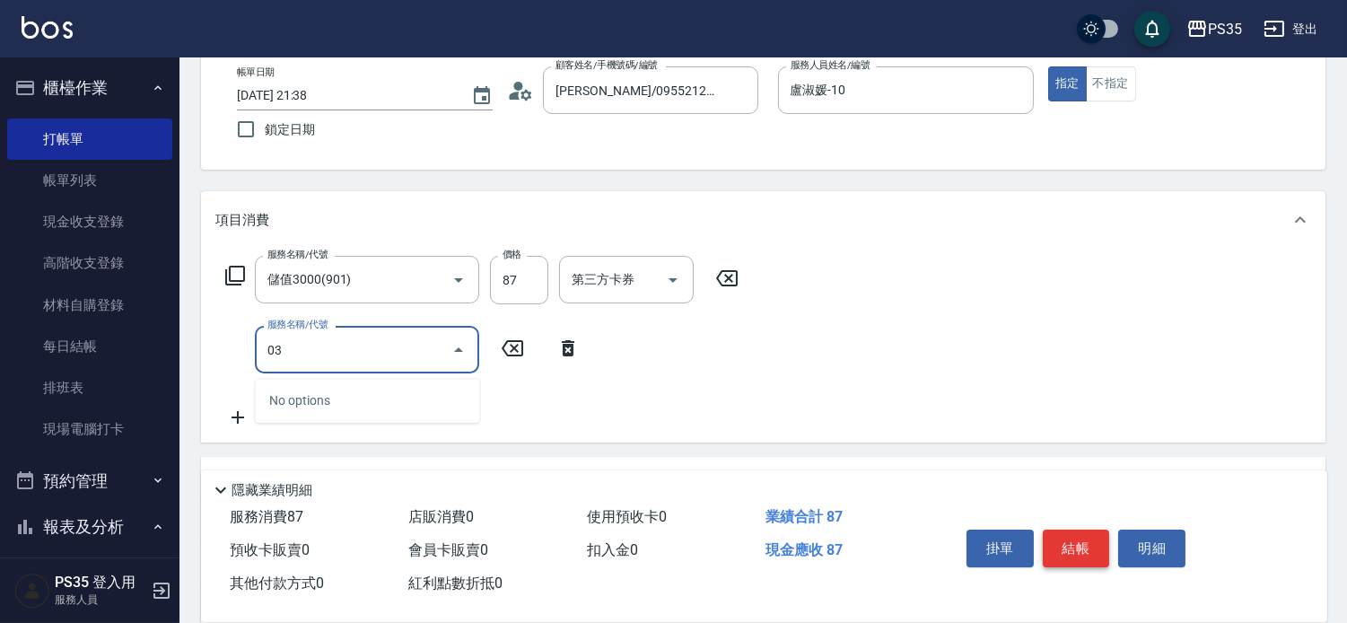
type input "0"
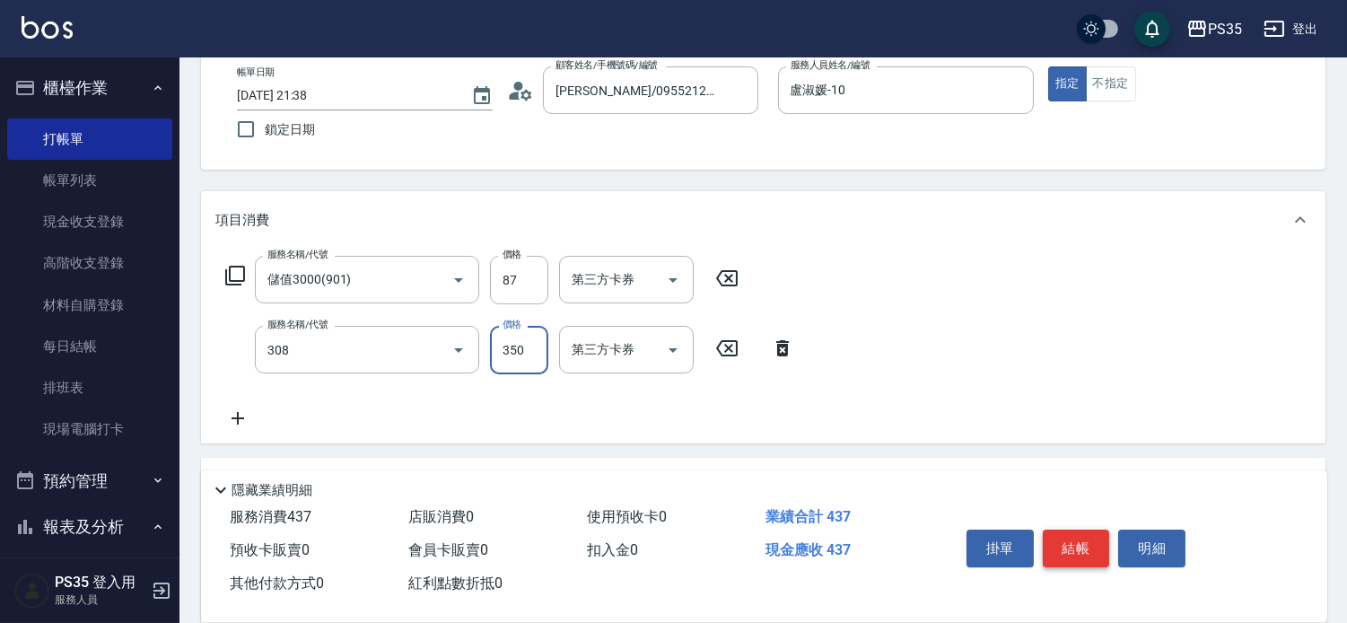
type input "洗+剪(308)"
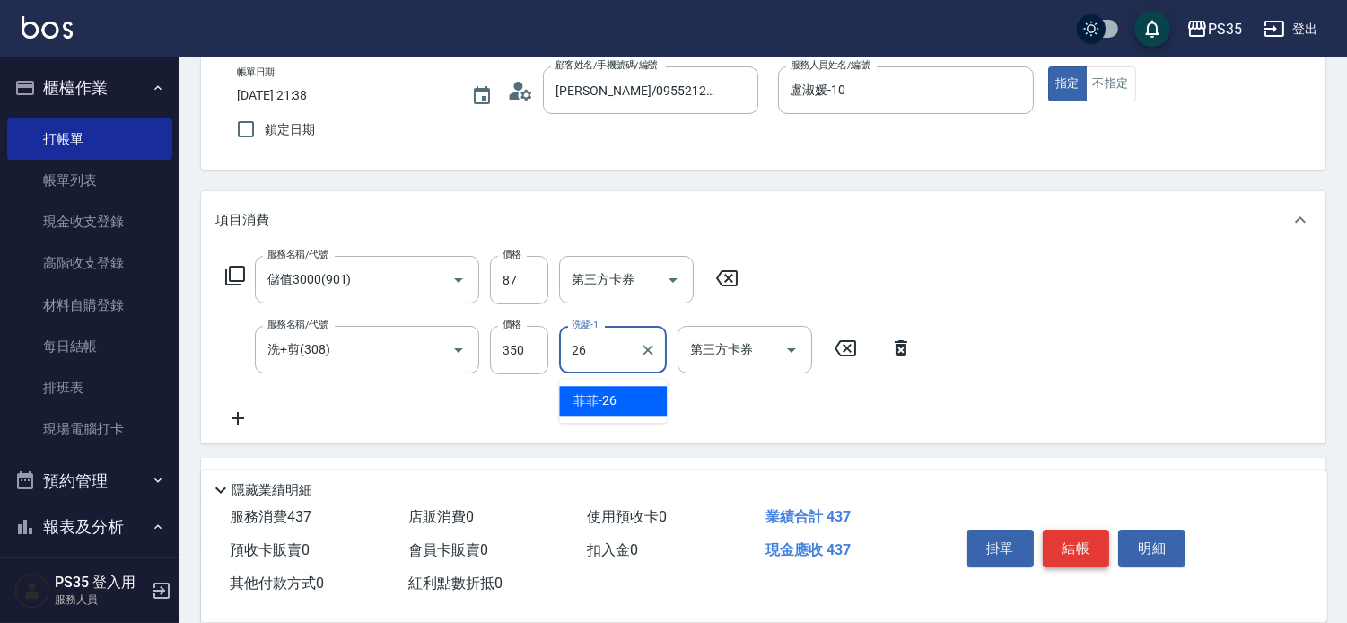
type input "菲菲-26"
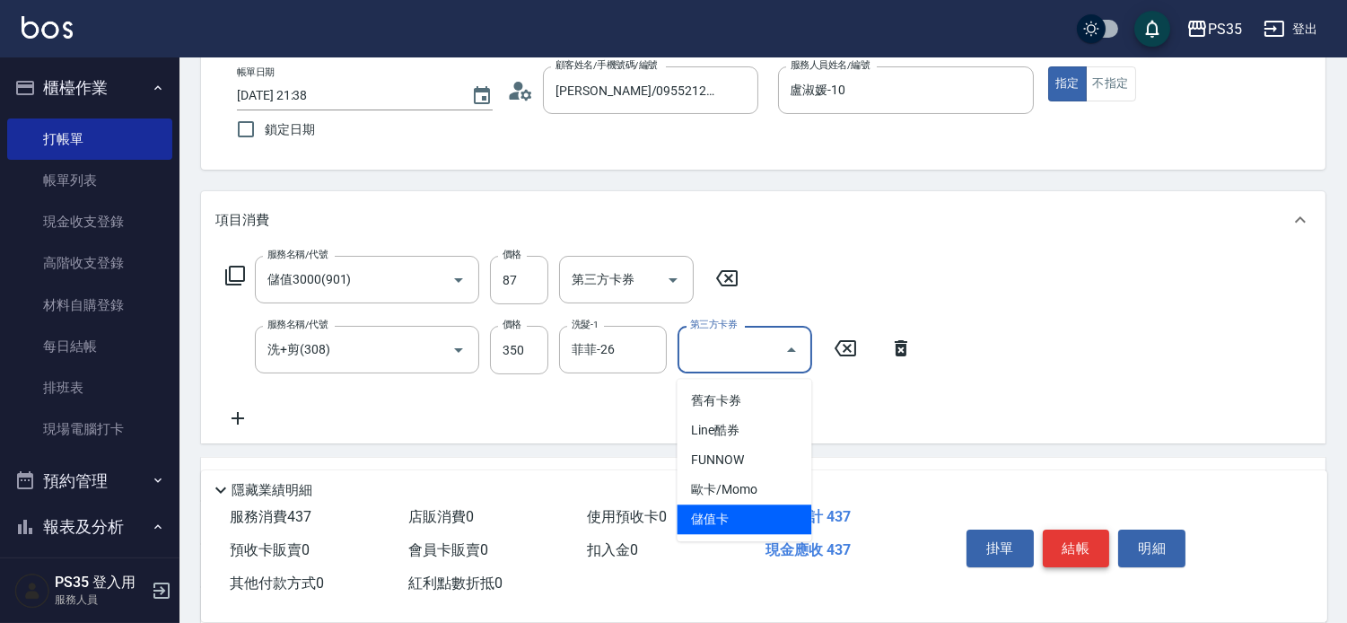
type input "儲值卡"
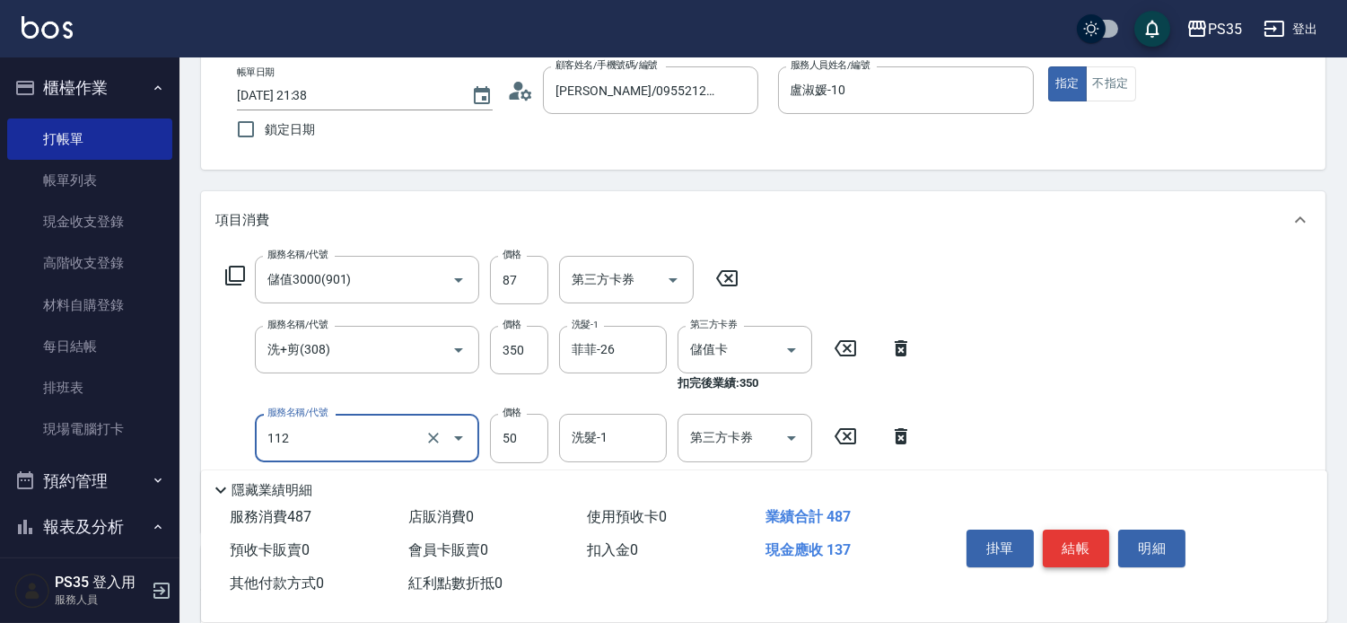
scroll to position [199, 0]
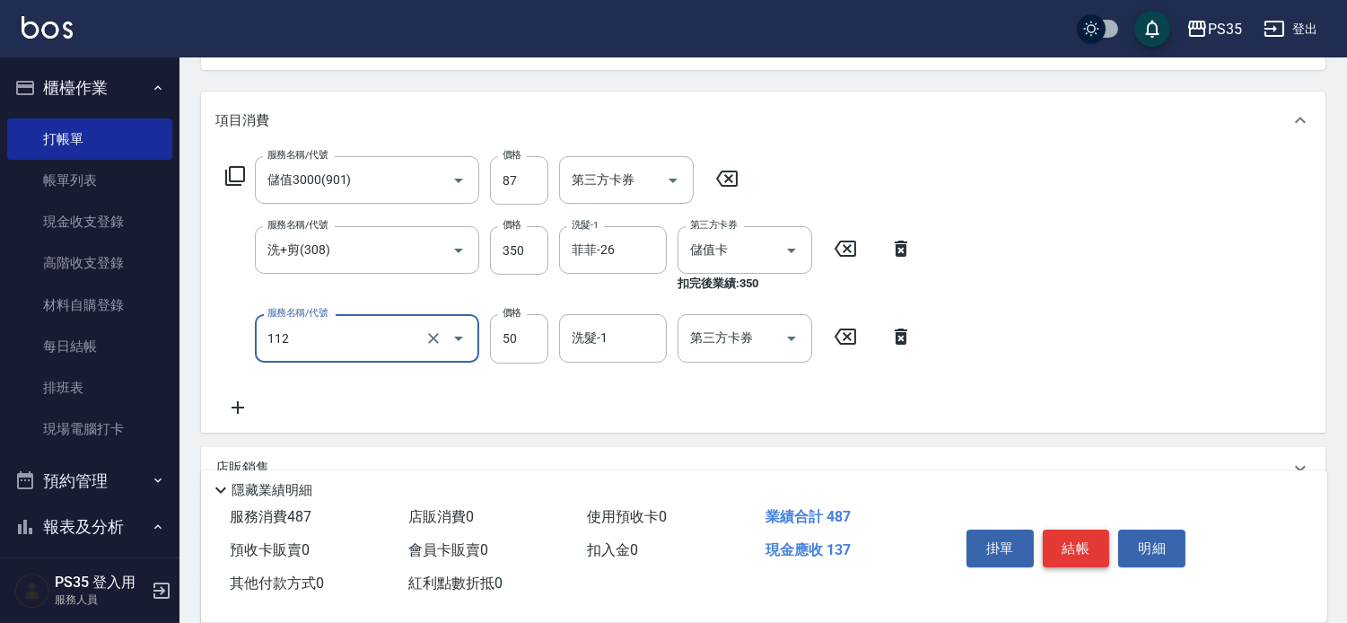
type input "精油50(112)"
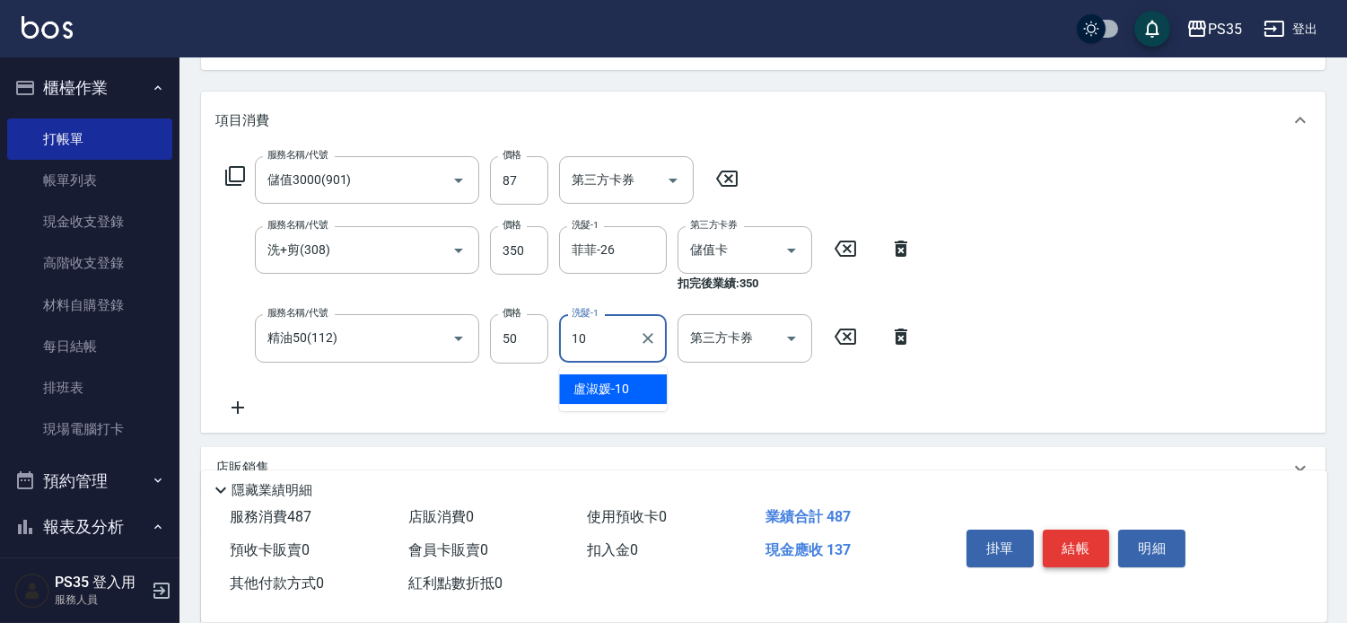
type input "盧淑媛-10"
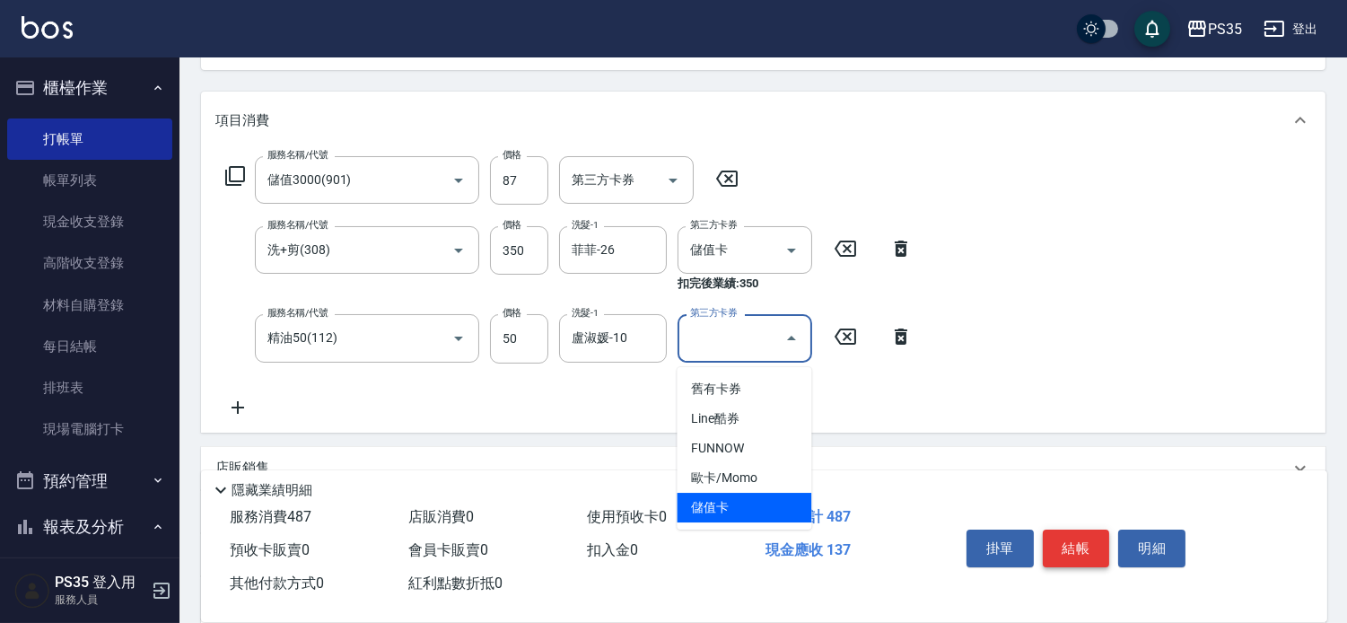
type input "儲值卡"
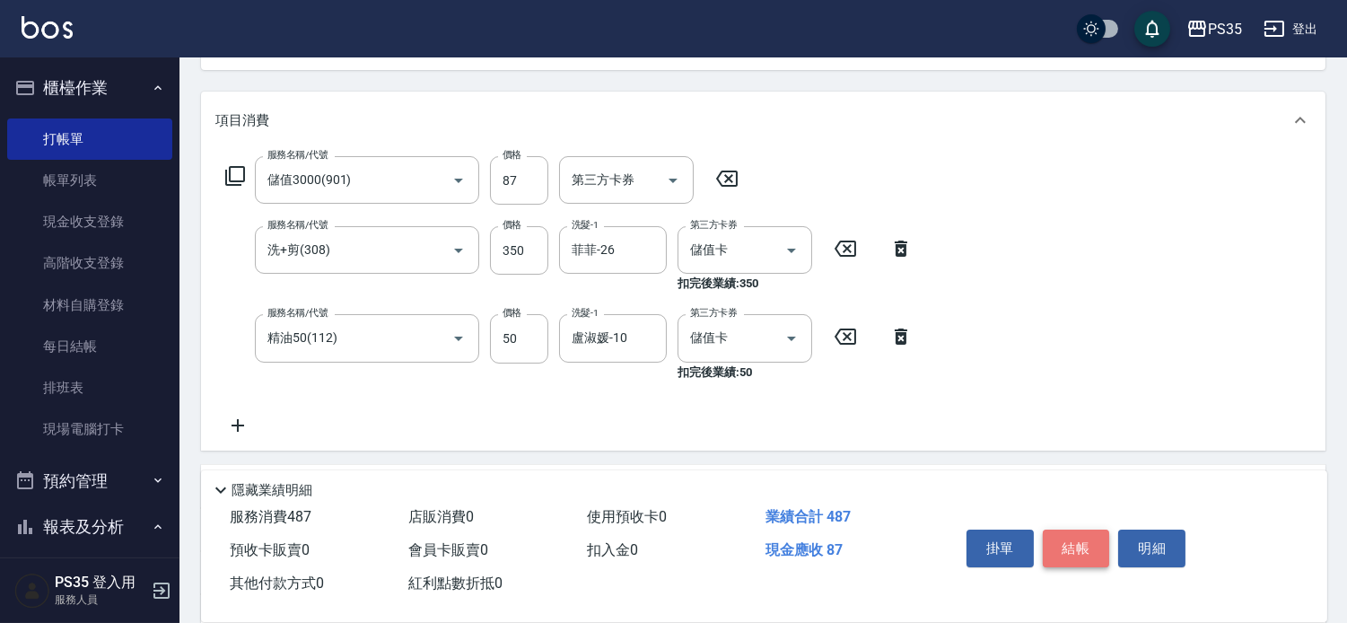
click at [1082, 530] on button "結帳" at bounding box center [1076, 548] width 67 height 38
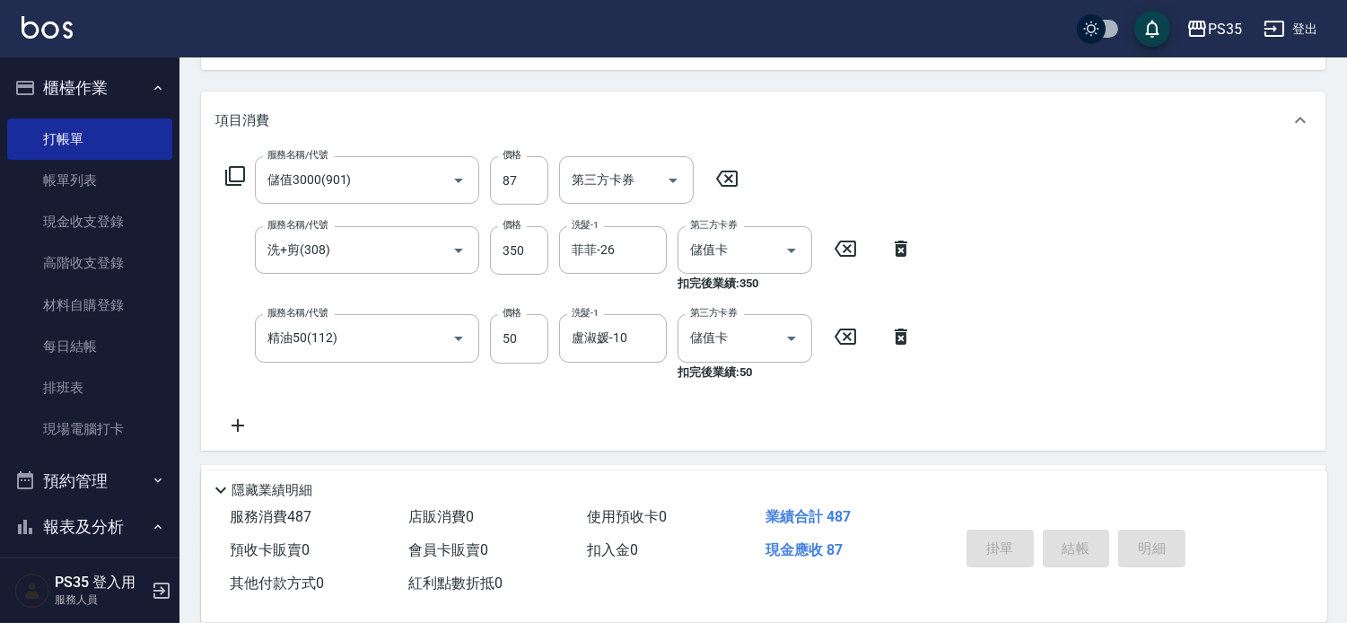
type input "[DATE] 21:39"
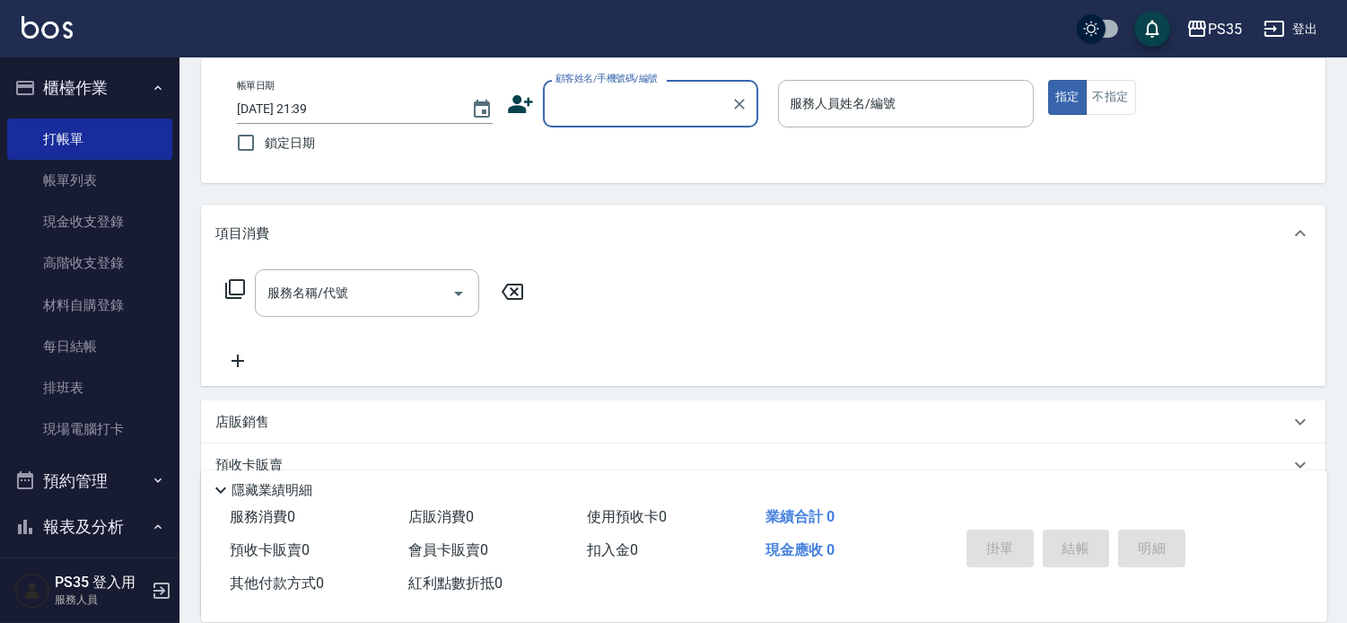
scroll to position [0, 0]
